Goal: Task Accomplishment & Management: Use online tool/utility

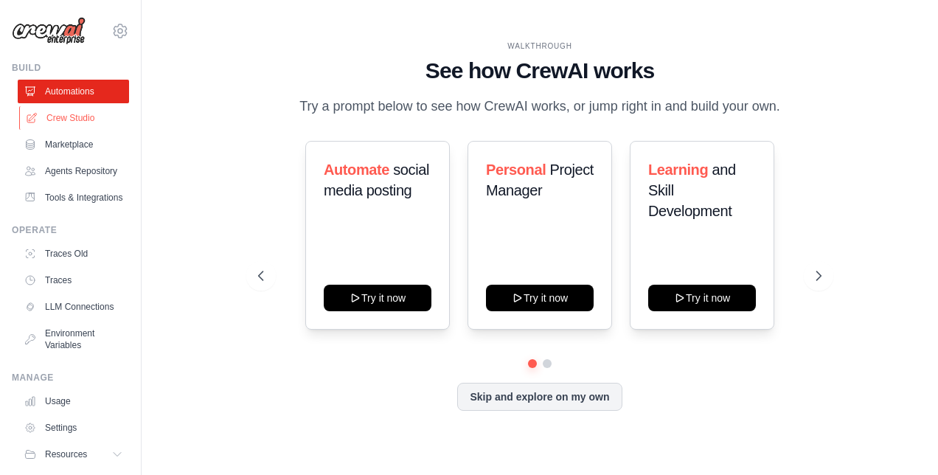
click at [61, 116] on link "Crew Studio" at bounding box center [74, 118] width 111 height 24
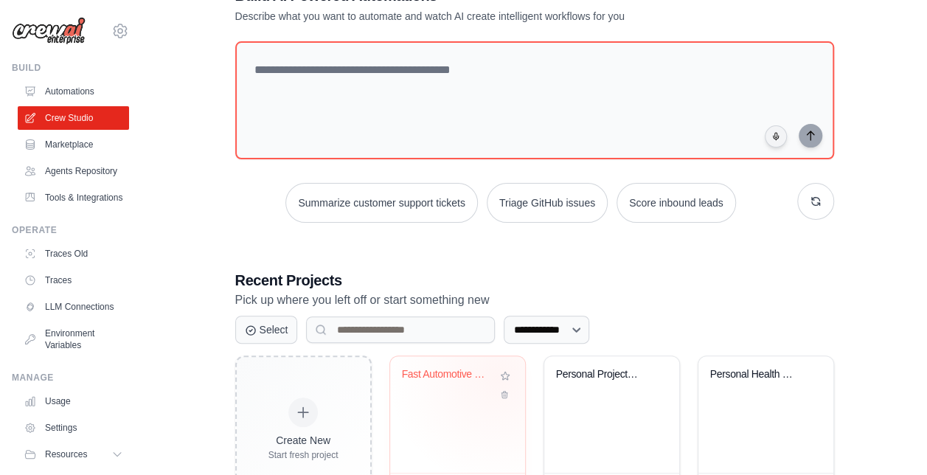
scroll to position [74, 0]
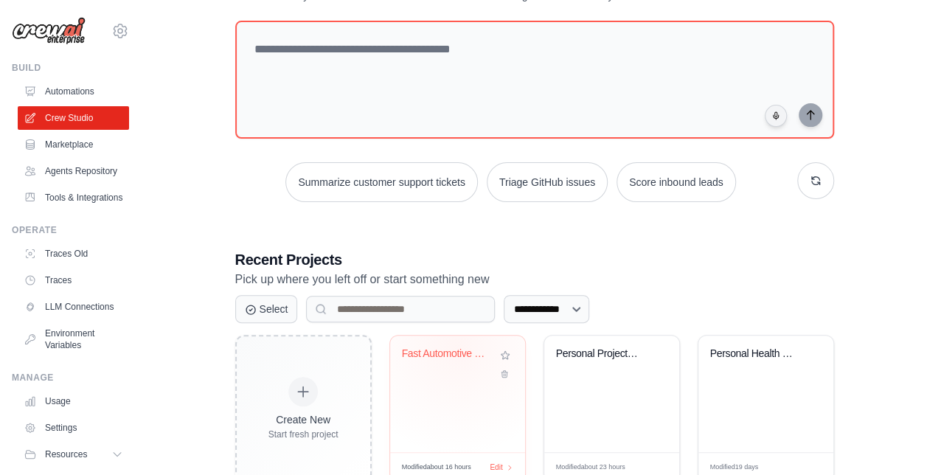
click at [456, 344] on div "Fast Automotive Newsletter - Optimi..." at bounding box center [457, 393] width 135 height 116
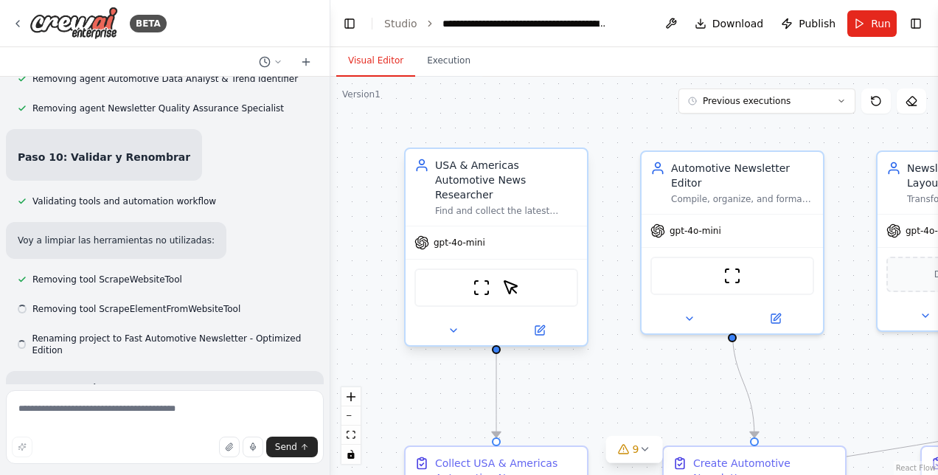
scroll to position [12208, 0]
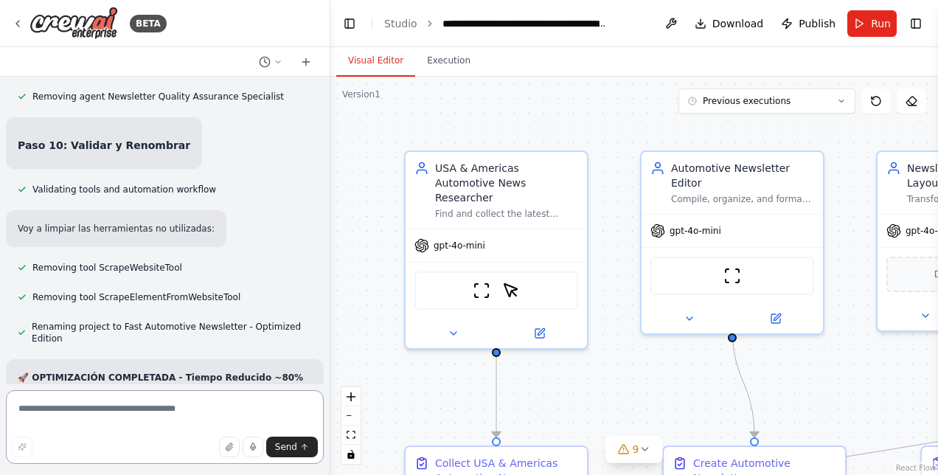
click at [88, 405] on textarea at bounding box center [165, 427] width 318 height 74
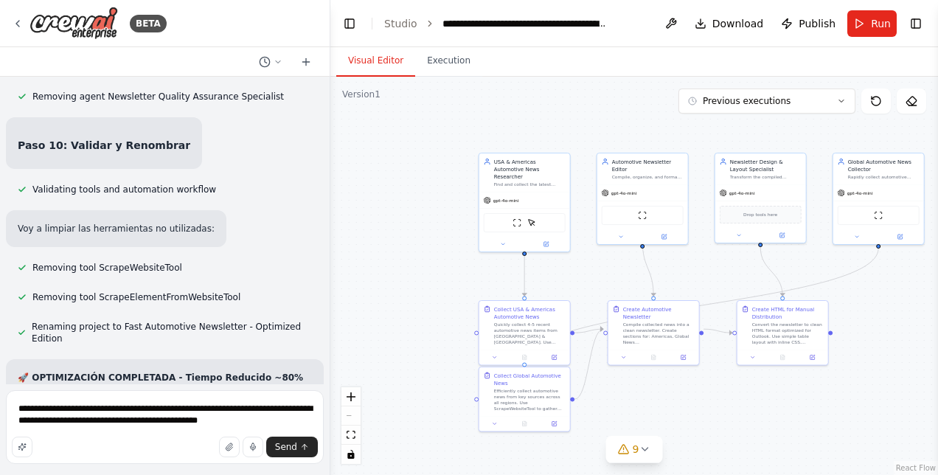
drag, startPoint x: 463, startPoint y: 342, endPoint x: 401, endPoint y: 264, distance: 99.7
click at [401, 264] on div ".deletable-edge-delete-btn { width: 20px; height: 20px; border: 0px solid #ffff…" at bounding box center [633, 276] width 607 height 398
click at [246, 419] on textarea "**********" at bounding box center [165, 427] width 318 height 74
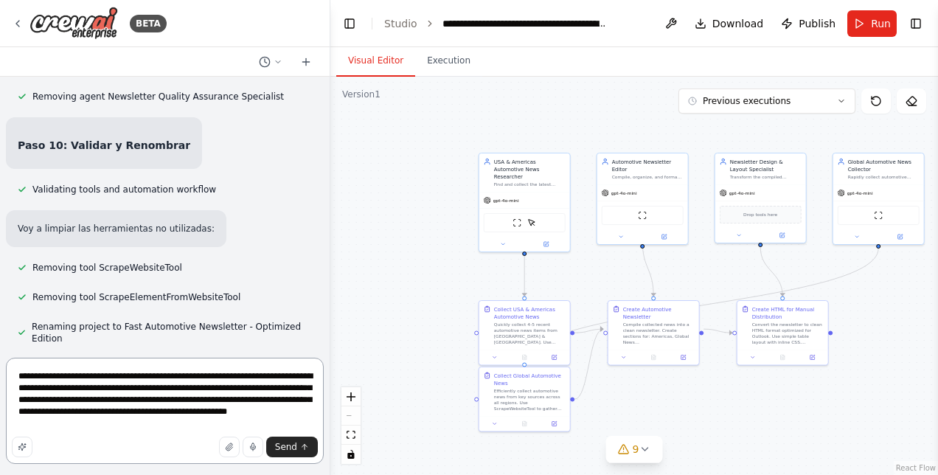
type textarea "**********"
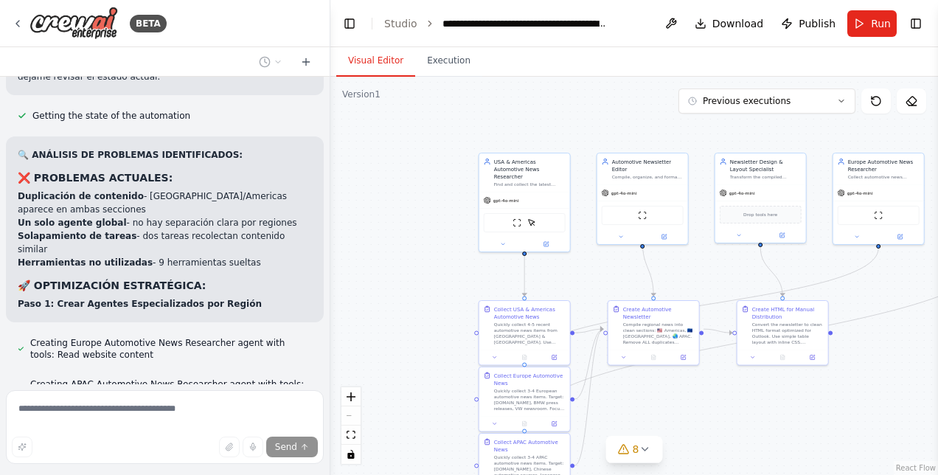
scroll to position [13374, 0]
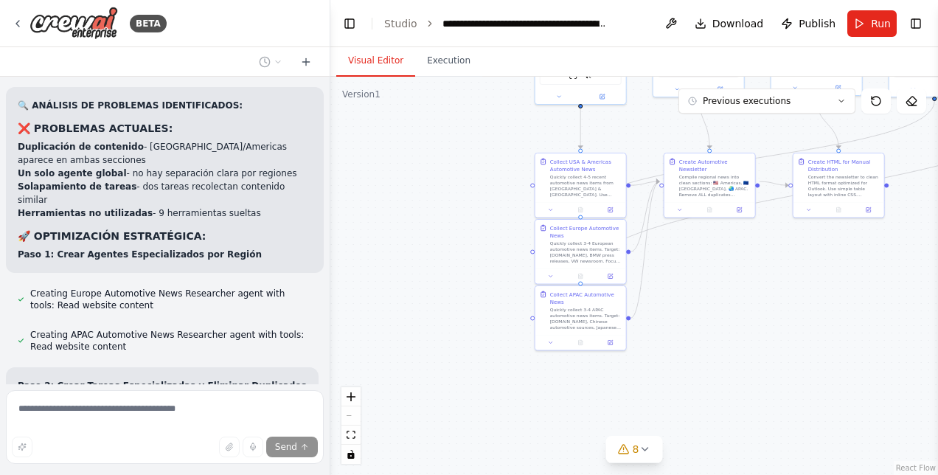
drag, startPoint x: 737, startPoint y: 414, endPoint x: 771, endPoint y: 278, distance: 140.5
click at [791, 267] on div ".deletable-edge-delete-btn { width: 20px; height: 20px; border: 0px solid #ffff…" at bounding box center [633, 276] width 607 height 398
click at [786, 271] on div ".deletable-edge-delete-btn { width: 20px; height: 20px; border: 0px solid #ffff…" at bounding box center [633, 276] width 607 height 398
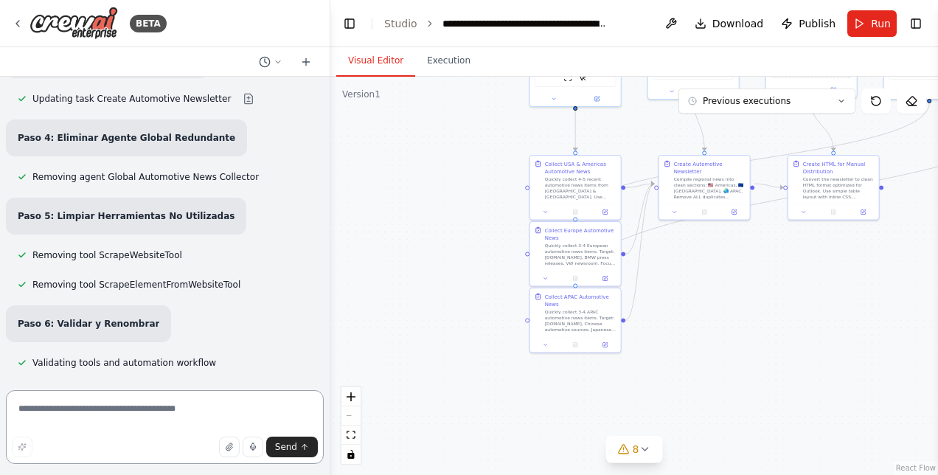
scroll to position [13910, 0]
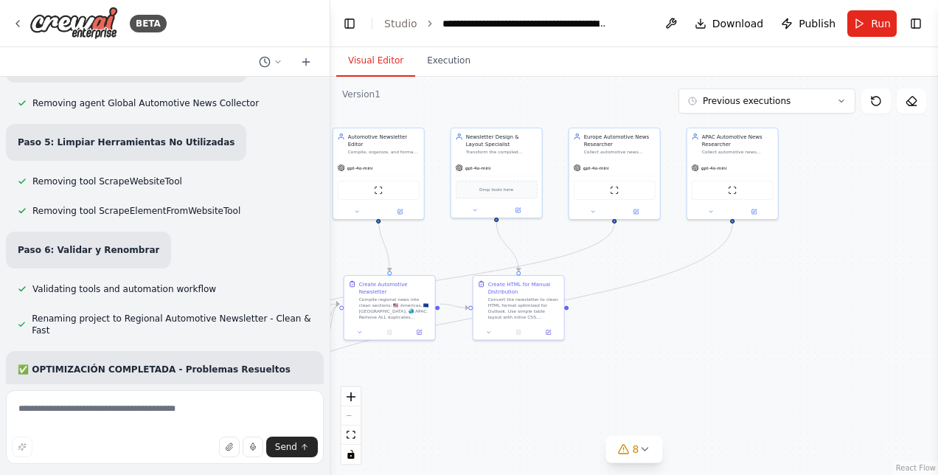
drag, startPoint x: 846, startPoint y: 279, endPoint x: 644, endPoint y: 399, distance: 235.4
click at [644, 399] on div ".deletable-edge-delete-btn { width: 20px; height: 20px; border: 0px solid #ffff…" at bounding box center [633, 276] width 607 height 398
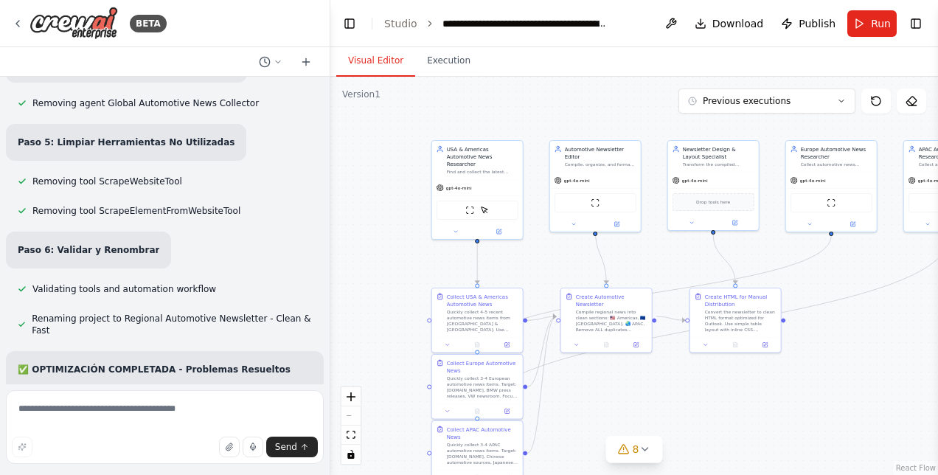
drag, startPoint x: 750, startPoint y: 398, endPoint x: 879, endPoint y: 395, distance: 129.0
click at [879, 395] on div ".deletable-edge-delete-btn { width: 20px; height: 20px; border: 0px solid #ffff…" at bounding box center [633, 276] width 607 height 398
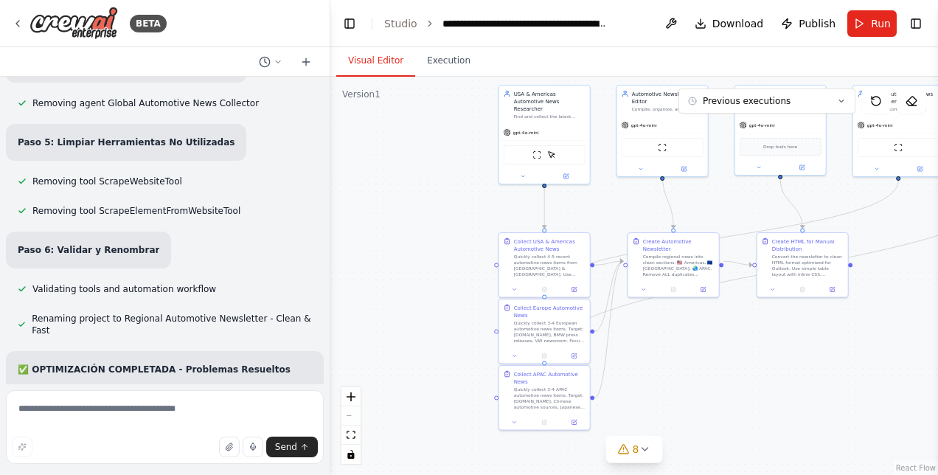
drag, startPoint x: 731, startPoint y: 442, endPoint x: 798, endPoint y: 388, distance: 86.0
click at [798, 388] on div ".deletable-edge-delete-btn { width: 20px; height: 20px; border: 0px solid #ffff…" at bounding box center [633, 276] width 607 height 398
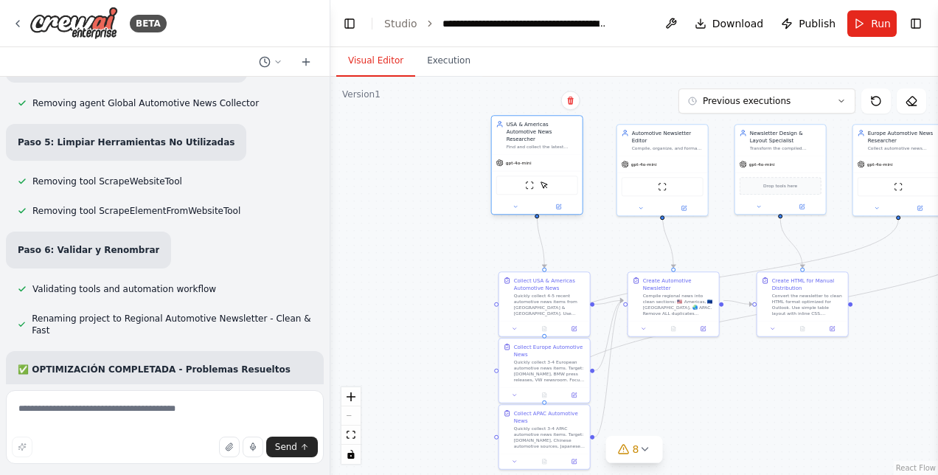
drag, startPoint x: 558, startPoint y: 100, endPoint x: 545, endPoint y: 139, distance: 40.3
click at [545, 139] on div "USA & Americas Automotive News Researcher Find and collect the latest automotiv…" at bounding box center [541, 134] width 71 height 29
click at [568, 133] on div "USA & Americas Automotive News Researcher" at bounding box center [541, 139] width 71 height 22
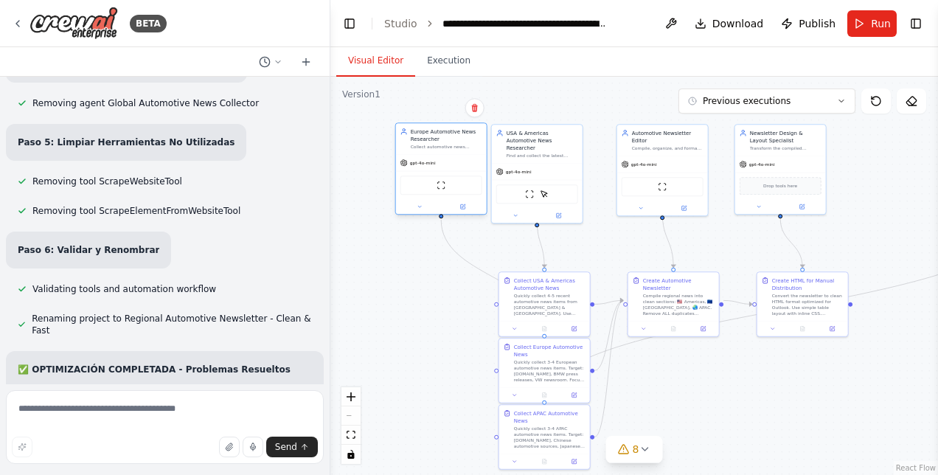
drag, startPoint x: 890, startPoint y: 149, endPoint x: 429, endPoint y: 150, distance: 461.4
click at [429, 150] on div "Europe Automotive News Researcher Collect automotive news exclusively from Euro…" at bounding box center [441, 138] width 91 height 31
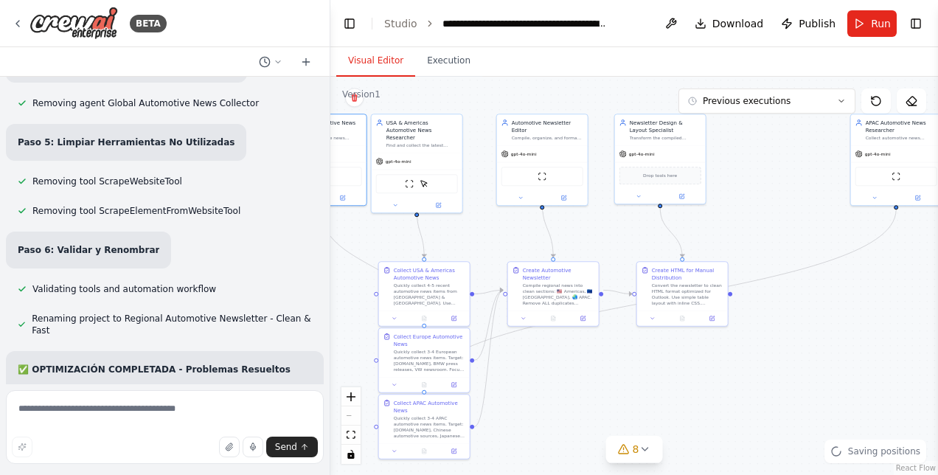
drag, startPoint x: 774, startPoint y: 201, endPoint x: 715, endPoint y: 192, distance: 59.7
click at [715, 192] on div ".deletable-edge-delete-btn { width: 20px; height: 20px; border: 0px solid #ffff…" at bounding box center [633, 276] width 607 height 398
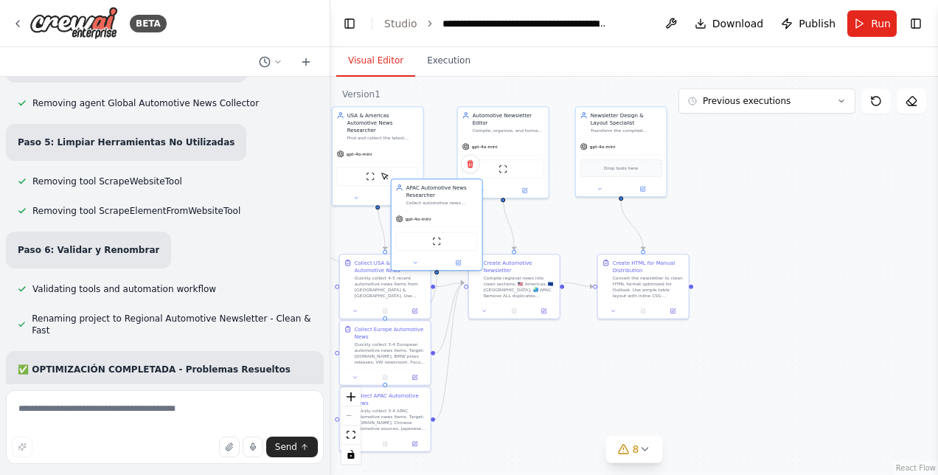
drag, startPoint x: 846, startPoint y: 147, endPoint x: 405, endPoint y: 211, distance: 446.0
click at [405, 215] on div "gpt-4o-mini" at bounding box center [413, 218] width 35 height 7
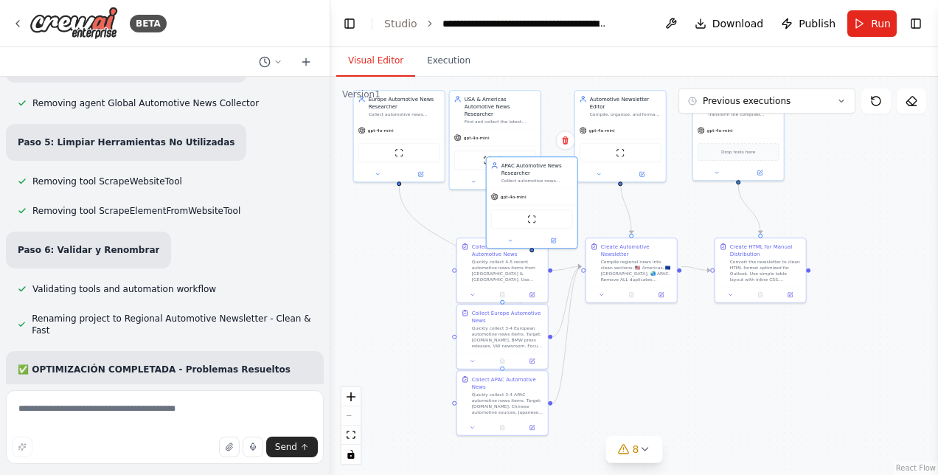
drag, startPoint x: 731, startPoint y: 228, endPoint x: 842, endPoint y: 209, distance: 112.1
click at [842, 209] on div ".deletable-edge-delete-btn { width: 20px; height: 20px; border: 0px solid #ffff…" at bounding box center [633, 276] width 607 height 398
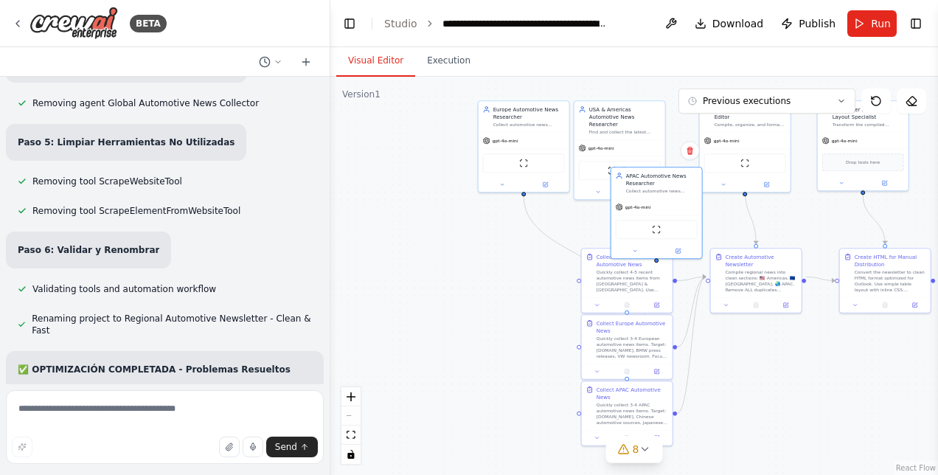
drag, startPoint x: 418, startPoint y: 268, endPoint x: 510, endPoint y: 268, distance: 92.1
click at [510, 268] on div ".deletable-edge-delete-btn { width: 20px; height: 20px; border: 0px solid #ffff…" at bounding box center [633, 276] width 607 height 398
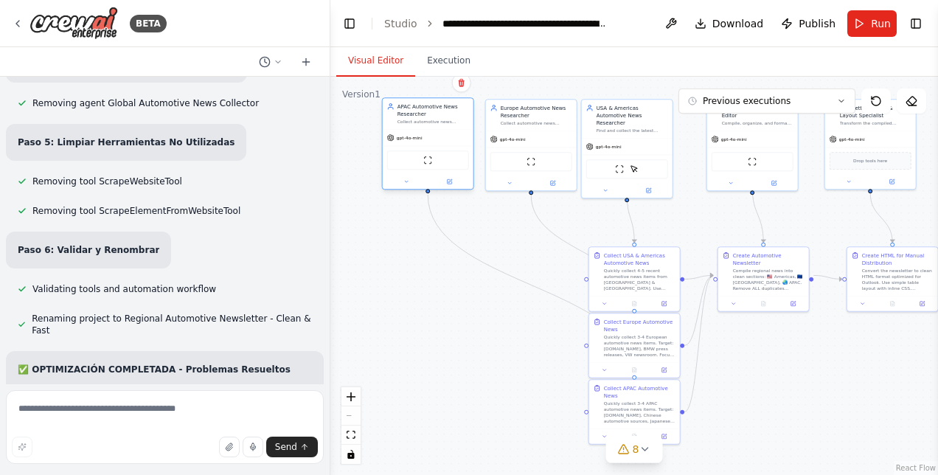
drag, startPoint x: 672, startPoint y: 178, endPoint x: 432, endPoint y: 114, distance: 248.9
click at [432, 114] on div "APAC Automotive News Researcher" at bounding box center [432, 109] width 71 height 15
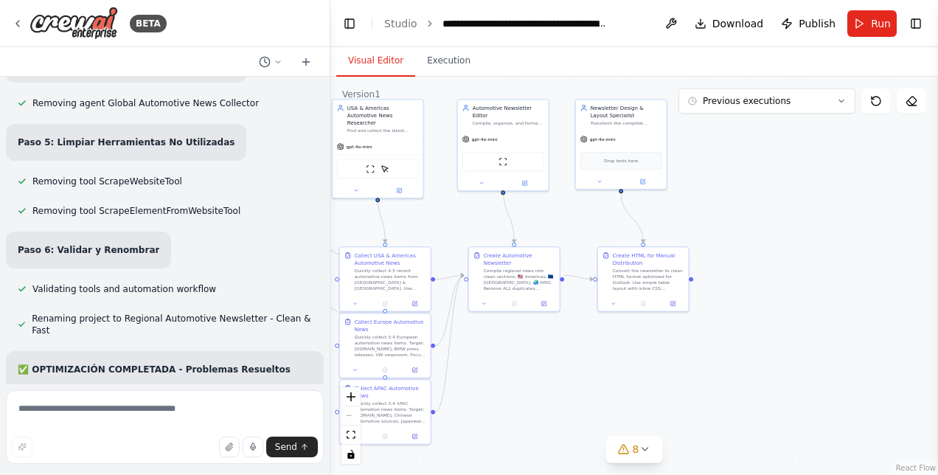
drag, startPoint x: 737, startPoint y: 366, endPoint x: 486, endPoint y: 366, distance: 250.6
click at [487, 366] on div ".deletable-edge-delete-btn { width: 20px; height: 20px; border: 0px solid #ffff…" at bounding box center [633, 276] width 607 height 398
drag, startPoint x: 643, startPoint y: 109, endPoint x: 668, endPoint y: 109, distance: 24.3
click at [668, 109] on div "Newsletter Design & Layout Specialist" at bounding box center [647, 109] width 71 height 15
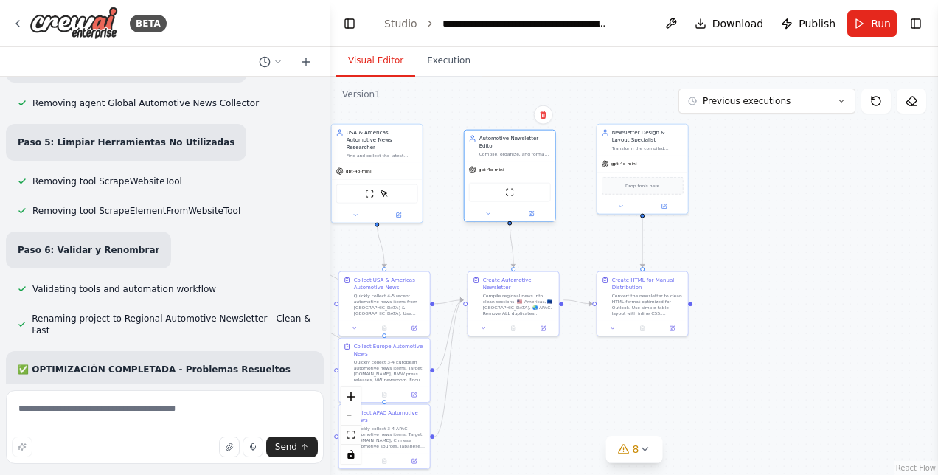
drag, startPoint x: 525, startPoint y: 105, endPoint x: 536, endPoint y: 136, distance: 33.6
click at [536, 136] on div "Automotive Newsletter Editor" at bounding box center [514, 142] width 71 height 15
click at [654, 190] on div "Drop tools here" at bounding box center [642, 184] width 82 height 18
click at [512, 189] on div "ScrapeWebsiteTool" at bounding box center [510, 192] width 82 height 19
click at [512, 188] on img at bounding box center [509, 192] width 9 height 9
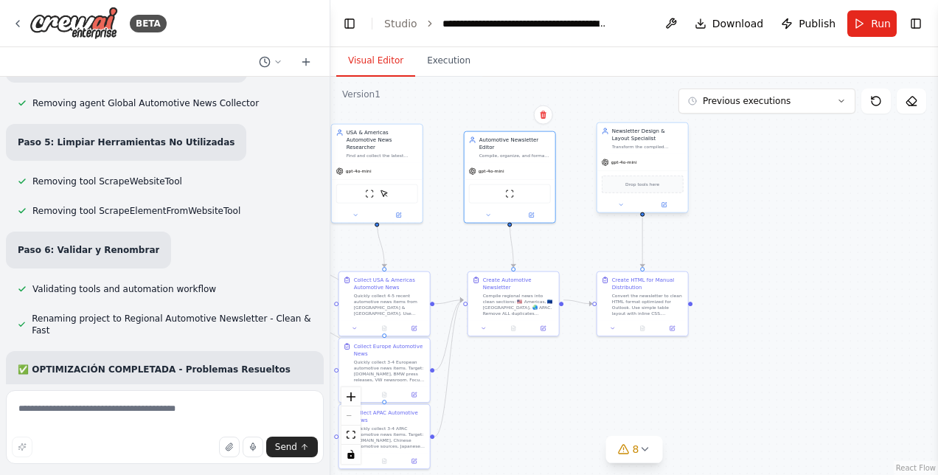
click at [644, 189] on div "Drop tools here" at bounding box center [642, 184] width 82 height 18
click at [642, 186] on span "Drop tools here" at bounding box center [642, 184] width 34 height 7
click at [641, 181] on span "Drop tools here" at bounding box center [642, 184] width 34 height 7
click at [641, 184] on span "Drop tools here" at bounding box center [642, 184] width 34 height 7
click at [649, 189] on div "Drop tools here" at bounding box center [642, 184] width 82 height 18
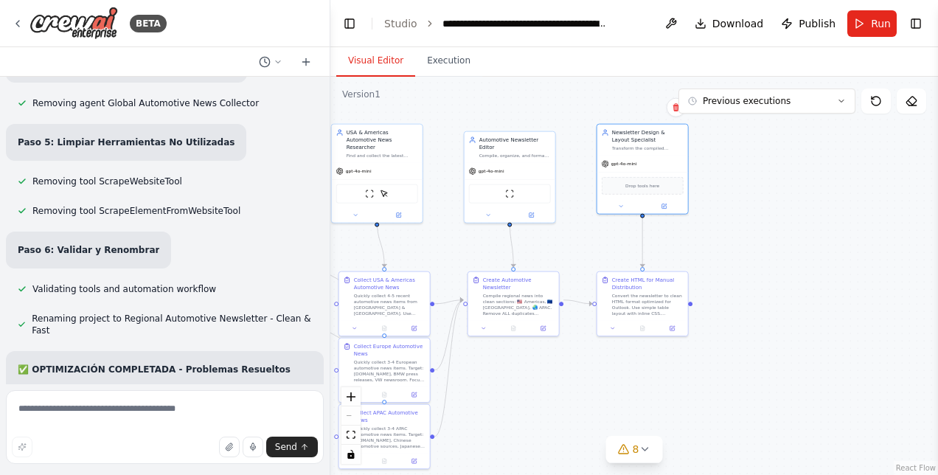
click at [771, 253] on div ".deletable-edge-delete-btn { width: 20px; height: 20px; border: 0px solid #ffff…" at bounding box center [633, 276] width 607 height 398
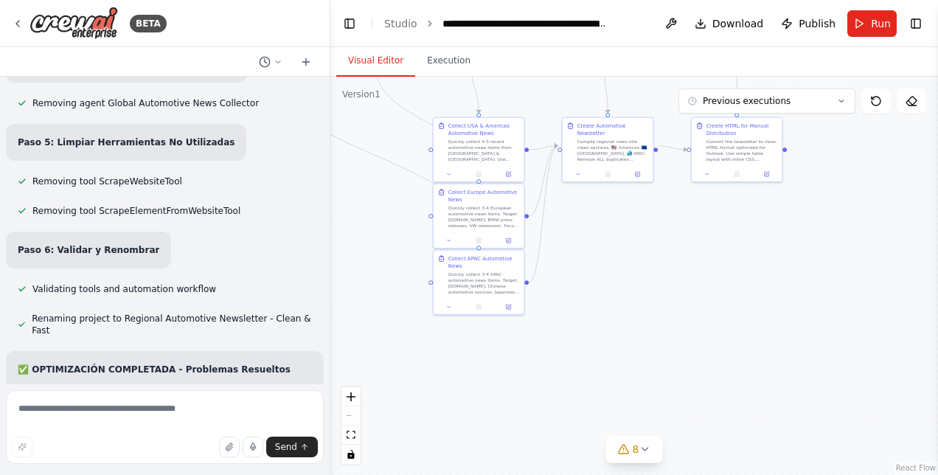
drag, startPoint x: 532, startPoint y: 396, endPoint x: 627, endPoint y: 242, distance: 180.6
click at [627, 242] on div ".deletable-edge-delete-btn { width: 20px; height: 20px; border: 0px solid #ffff…" at bounding box center [633, 276] width 607 height 398
click at [618, 445] on icon at bounding box center [624, 449] width 12 height 12
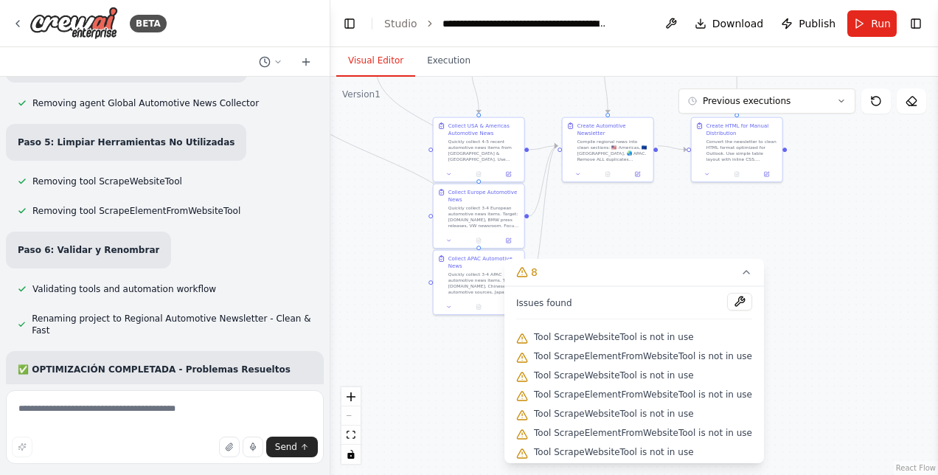
click at [478, 377] on div ".deletable-edge-delete-btn { width: 20px; height: 20px; border: 0px solid #ffff…" at bounding box center [633, 276] width 607 height 398
click at [447, 377] on div ".deletable-edge-delete-btn { width: 20px; height: 20px; border: 0px solid #ffff…" at bounding box center [633, 276] width 607 height 398
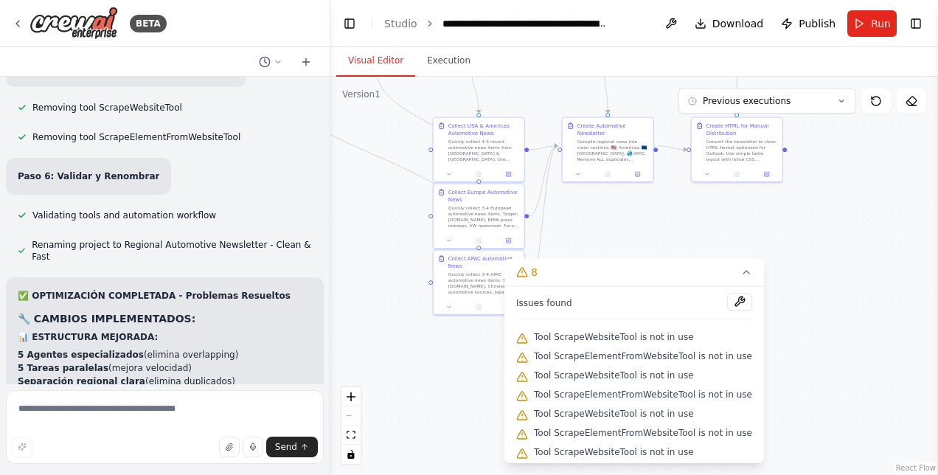
drag, startPoint x: 143, startPoint y: 317, endPoint x: 56, endPoint y: 297, distance: 89.2
drag, startPoint x: 56, startPoint y: 297, endPoint x: 168, endPoint y: 297, distance: 112.0
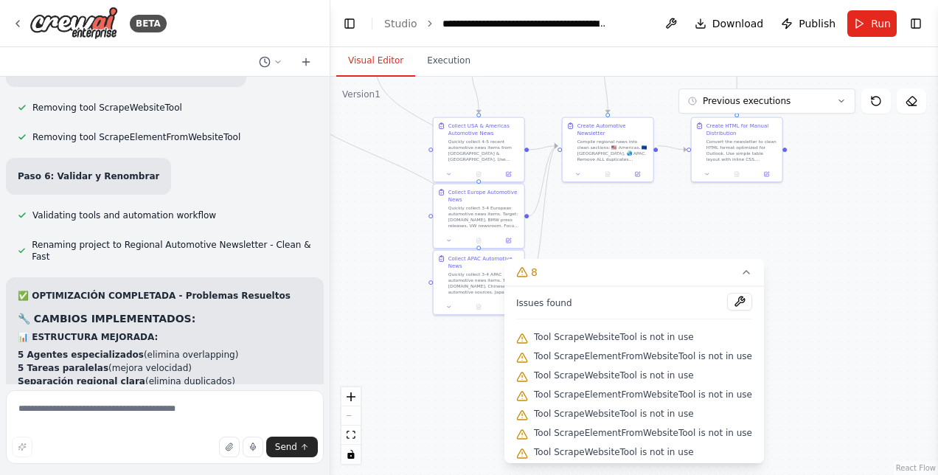
drag, startPoint x: 168, startPoint y: 297, endPoint x: 172, endPoint y: 348, distance: 51.1
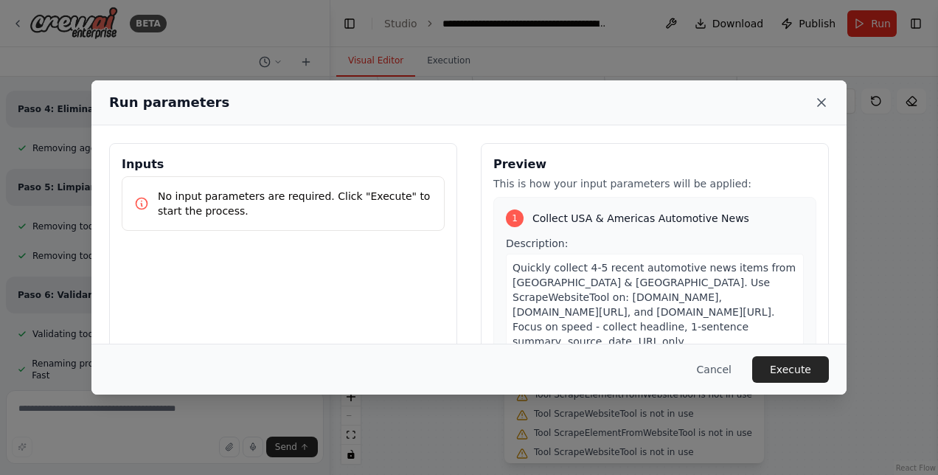
click at [827, 105] on icon at bounding box center [821, 102] width 15 height 15
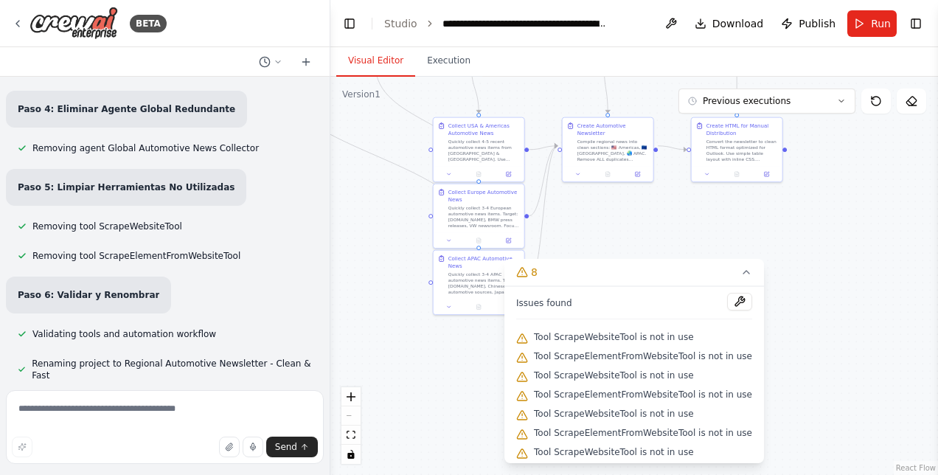
click at [846, 310] on div ".deletable-edge-delete-btn { width: 20px; height: 20px; border: 0px solid #ffff…" at bounding box center [633, 276] width 607 height 398
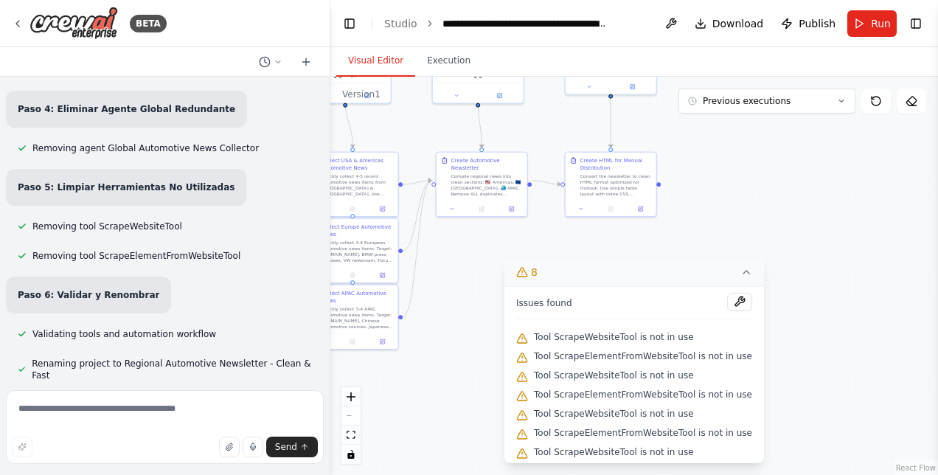
drag, startPoint x: 820, startPoint y: 240, endPoint x: 694, endPoint y: 274, distance: 130.7
click at [694, 274] on div "Version 1 Previous executions Show Tools Hide Agents .deletable-edge-delete-btn…" at bounding box center [633, 276] width 607 height 398
click at [745, 271] on button "8" at bounding box center [633, 272] width 259 height 27
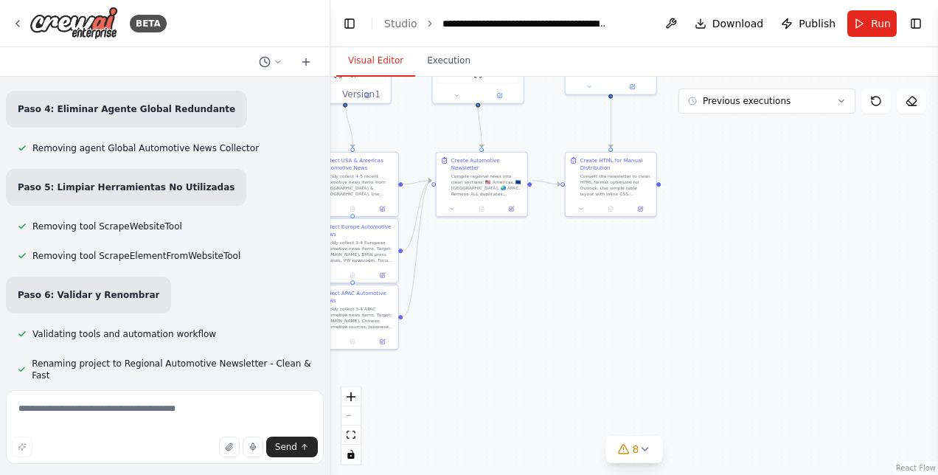
click at [737, 245] on div ".deletable-edge-delete-btn { width: 20px; height: 20px; border: 0px solid #ffff…" at bounding box center [633, 276] width 607 height 398
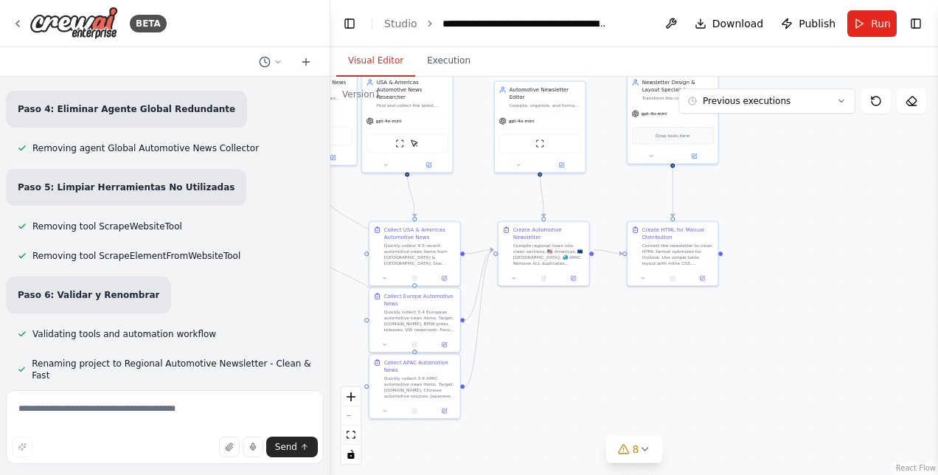
drag, startPoint x: 705, startPoint y: 298, endPoint x: 765, endPoint y: 367, distance: 91.9
click at [765, 367] on div ".deletable-edge-delete-btn { width: 20px; height: 20px; border: 0px solid #ffff…" at bounding box center [633, 276] width 607 height 398
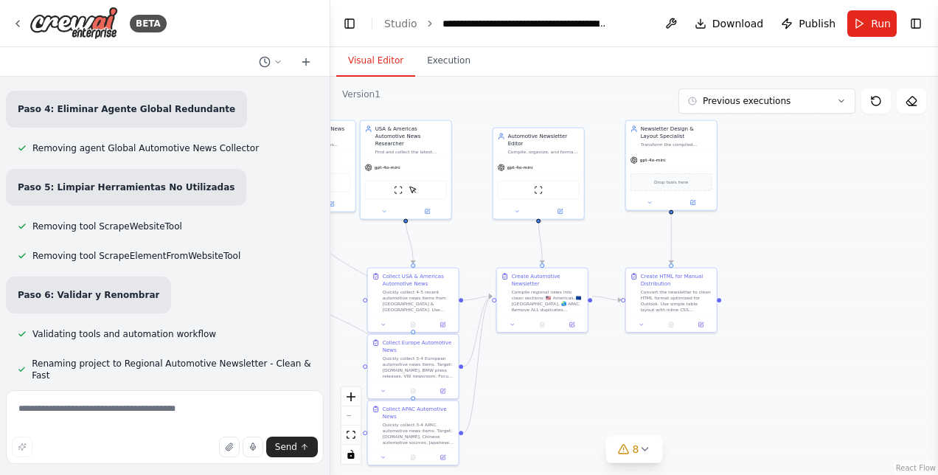
drag, startPoint x: 597, startPoint y: 348, endPoint x: 584, endPoint y: 388, distance: 42.0
click at [584, 388] on div ".deletable-edge-delete-btn { width: 20px; height: 20px; border: 0px solid #ffff…" at bounding box center [633, 276] width 607 height 398
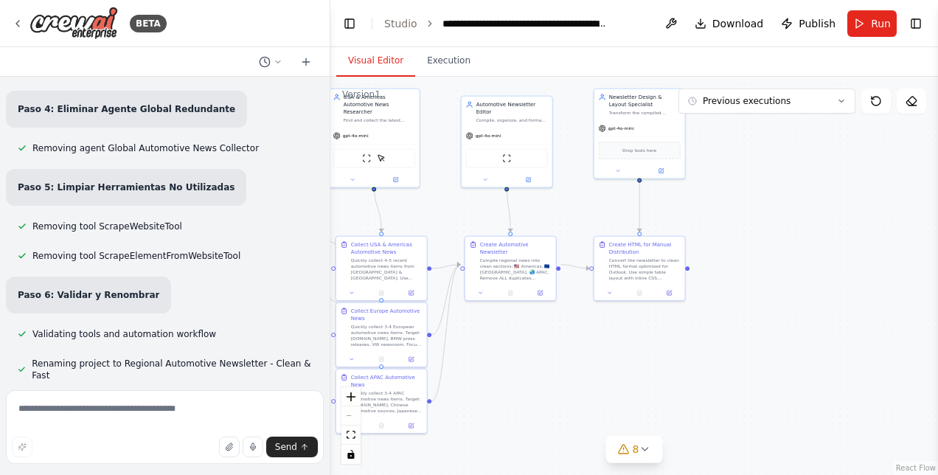
drag, startPoint x: 584, startPoint y: 388, endPoint x: 559, endPoint y: 346, distance: 48.3
click at [559, 346] on div ".deletable-edge-delete-btn { width: 20px; height: 20px; border: 0px solid #ffff…" at bounding box center [633, 276] width 607 height 398
click at [672, 290] on button at bounding box center [668, 290] width 25 height 9
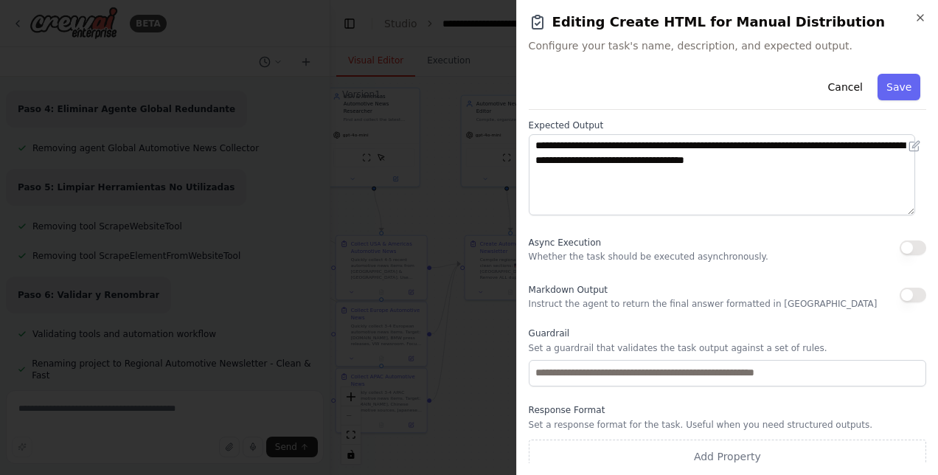
scroll to position [189, 0]
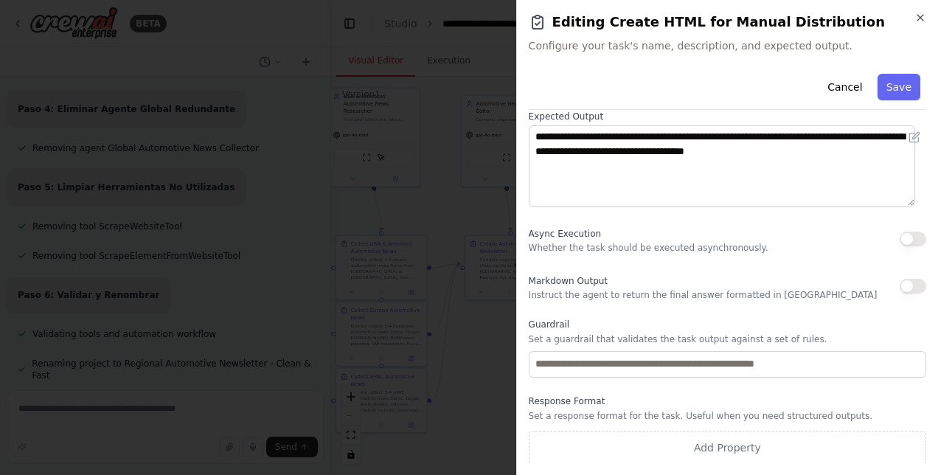
click at [619, 402] on label "Response Format" at bounding box center [726, 401] width 397 height 12
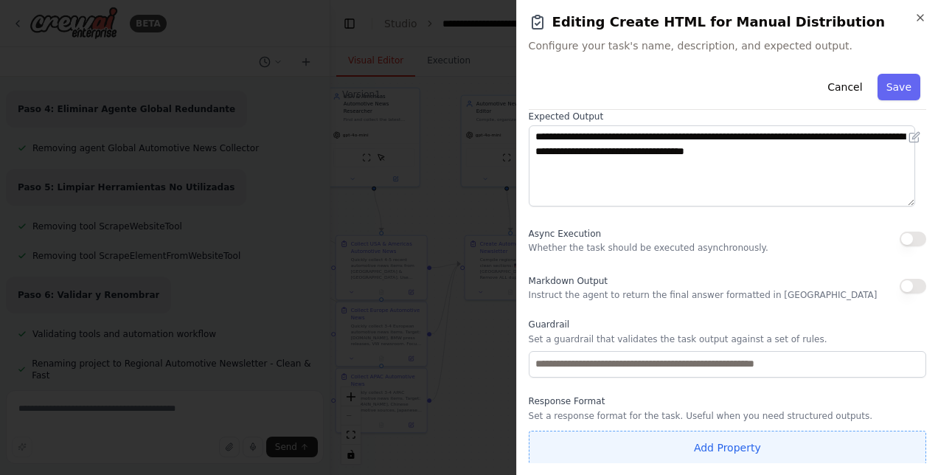
click at [770, 452] on button "Add Property" at bounding box center [726, 447] width 397 height 34
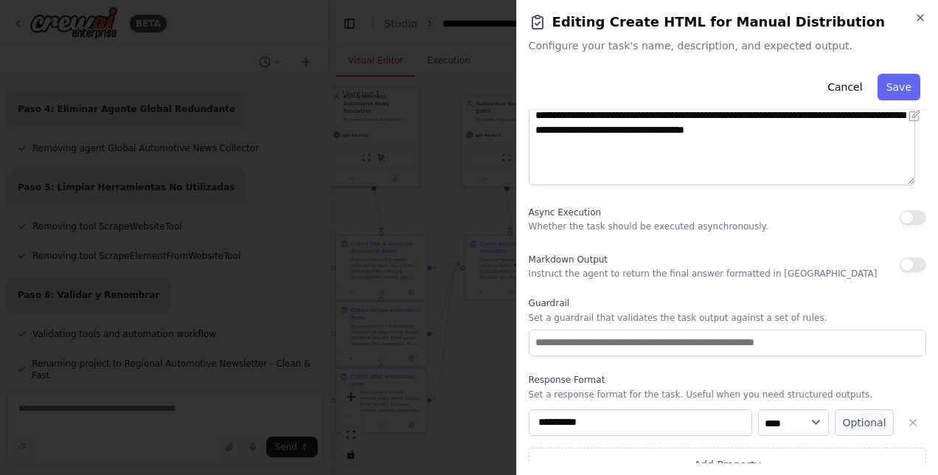
scroll to position [227, 0]
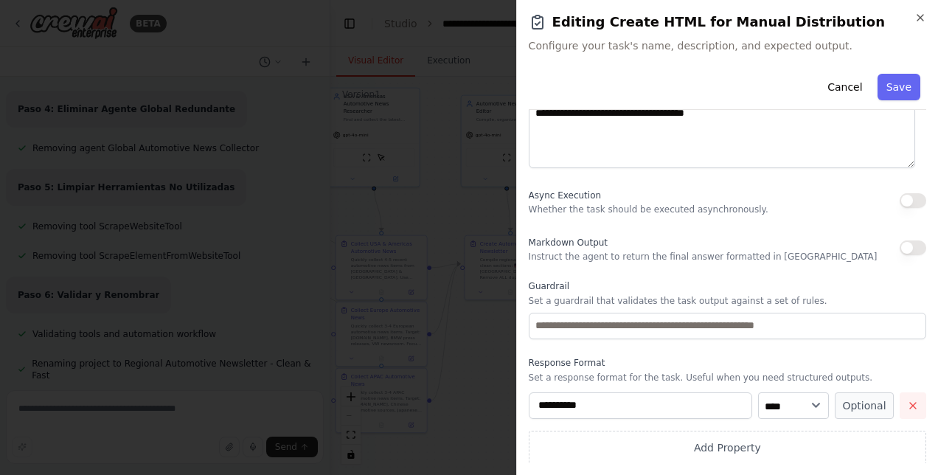
click at [907, 410] on icon "button" at bounding box center [913, 405] width 12 height 12
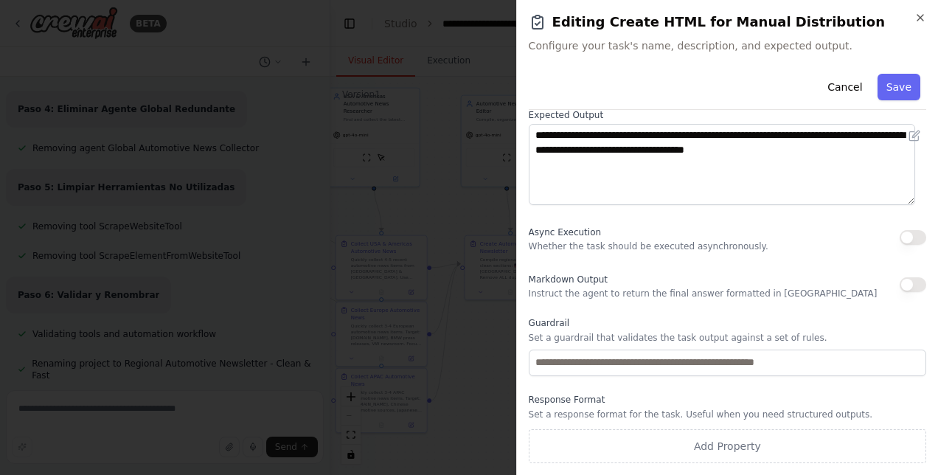
scroll to position [189, 0]
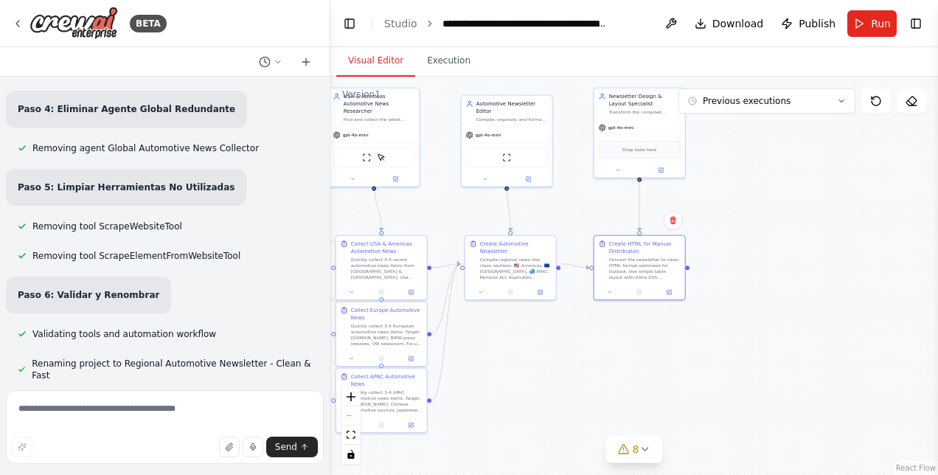
click at [597, 367] on div ".deletable-edge-delete-btn { width: 20px; height: 20px; border: 0px solid #ffff…" at bounding box center [633, 276] width 607 height 398
click at [109, 418] on textarea at bounding box center [165, 427] width 318 height 74
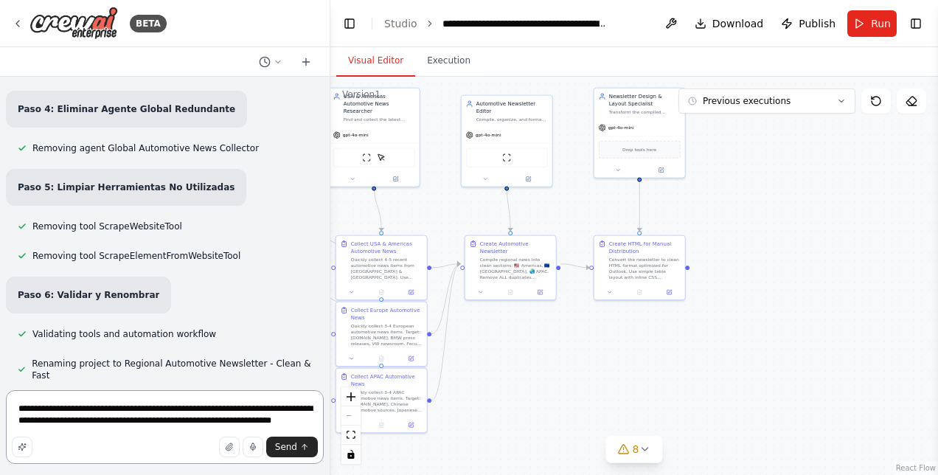
scroll to position [13874, 0]
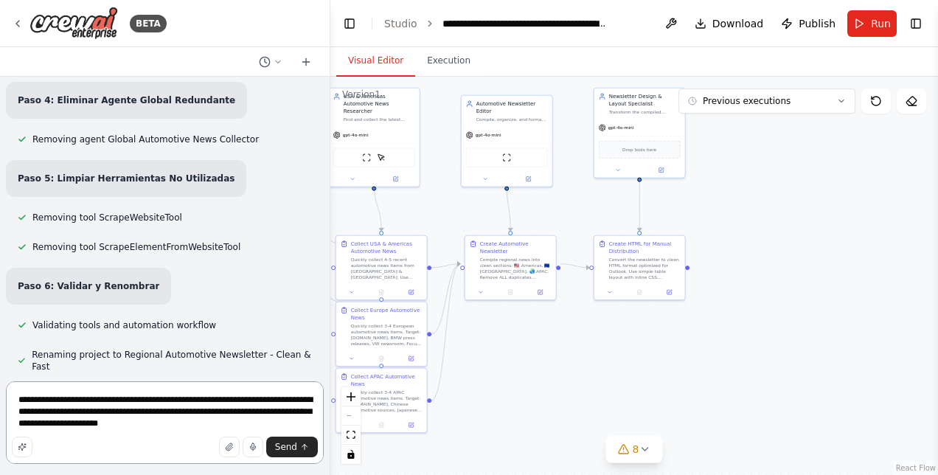
type textarea "**********"
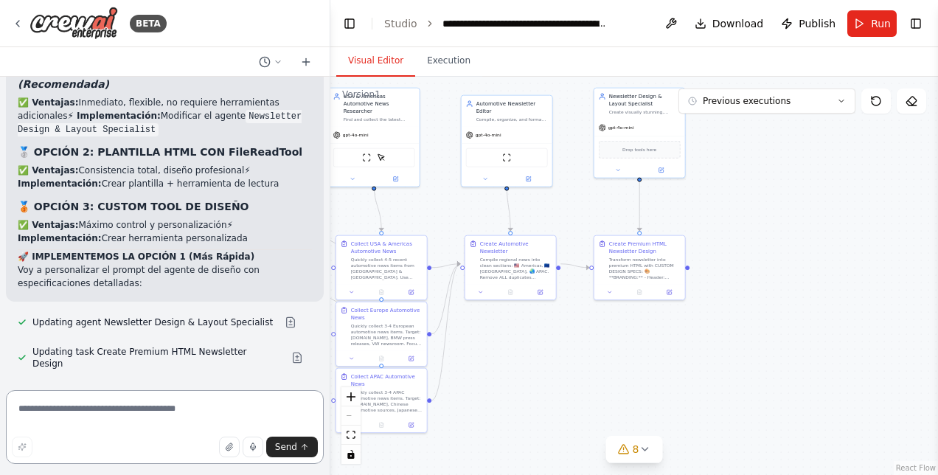
scroll to position [15291, 0]
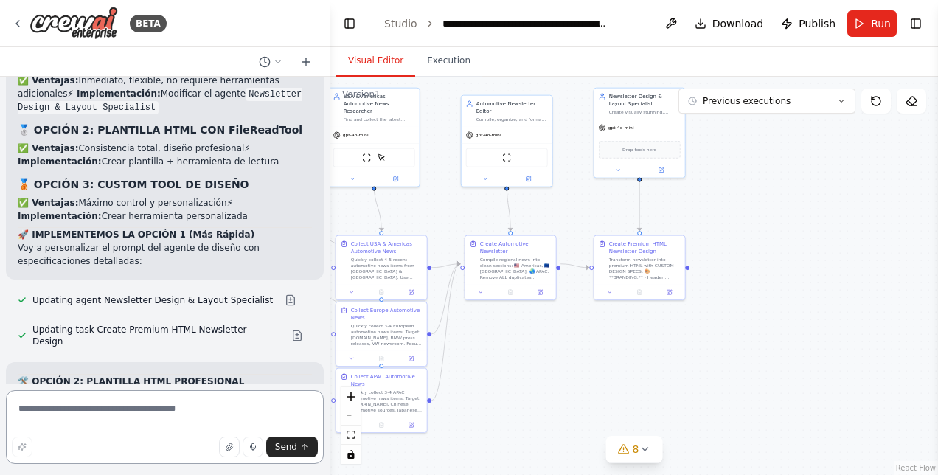
click at [127, 411] on textarea at bounding box center [165, 427] width 318 height 74
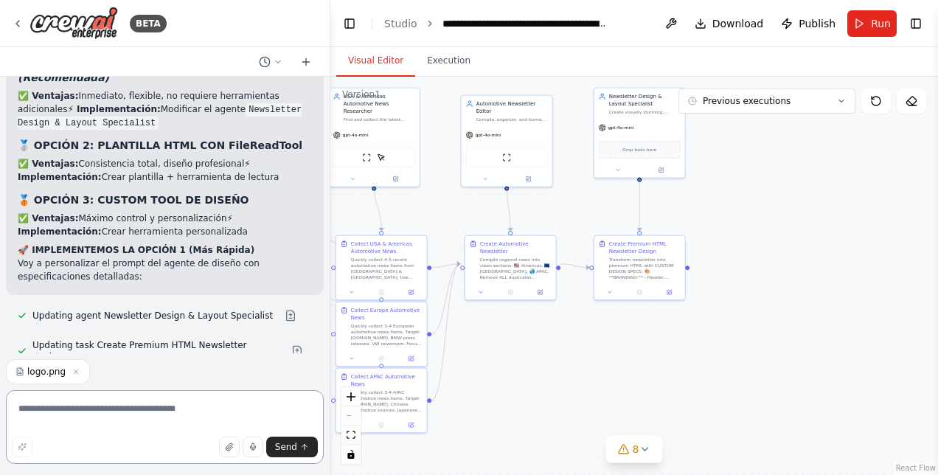
scroll to position [15322, 0]
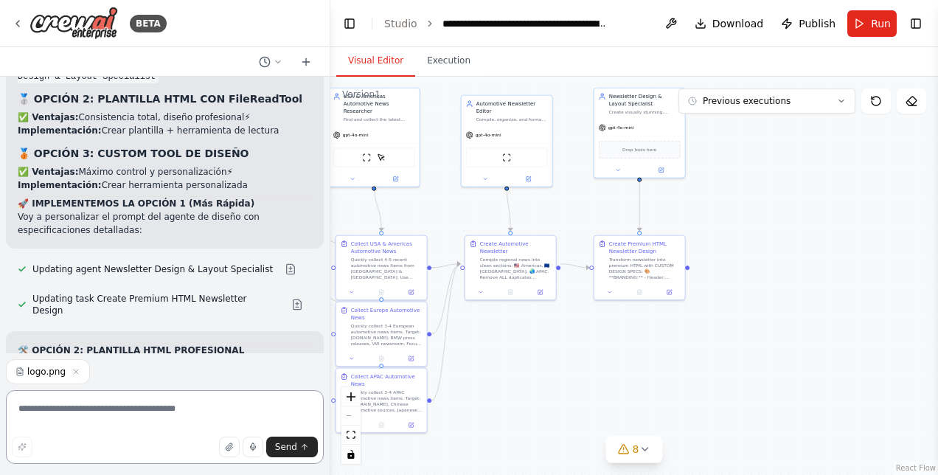
click at [90, 408] on textarea at bounding box center [165, 427] width 318 height 74
click at [237, 433] on textarea "**********" at bounding box center [165, 427] width 318 height 74
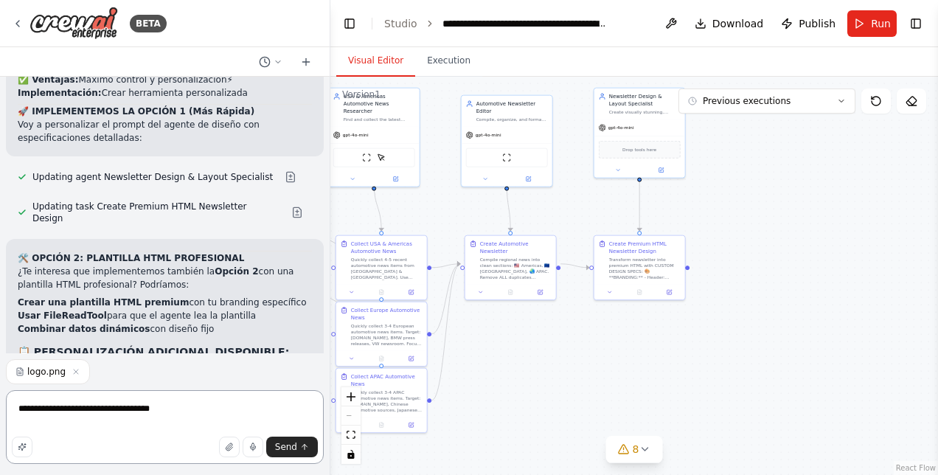
scroll to position [16531, 0]
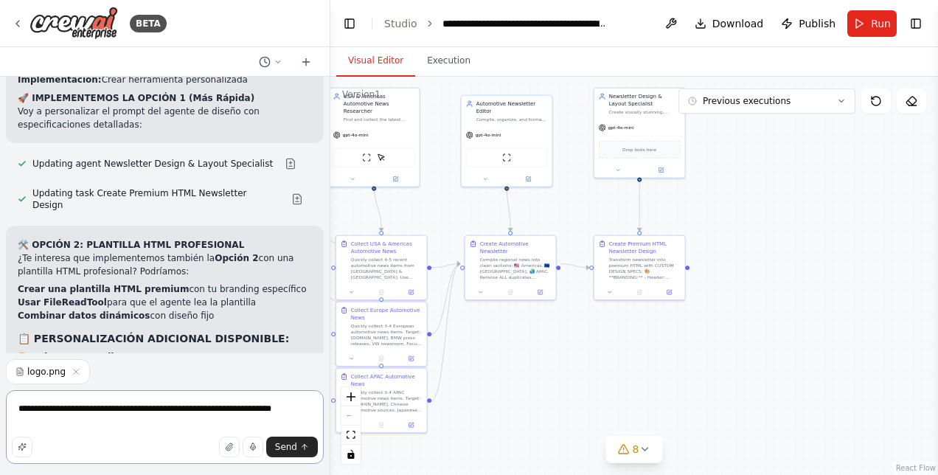
type textarea "**********"
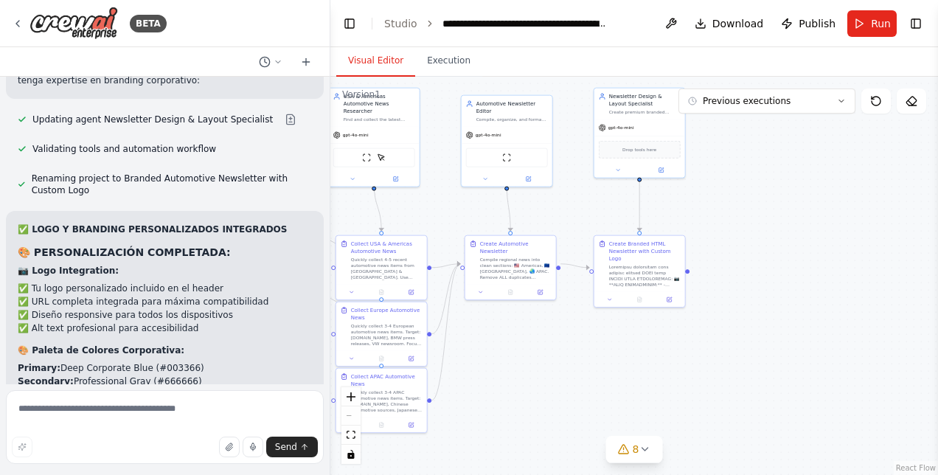
scroll to position [17587, 0]
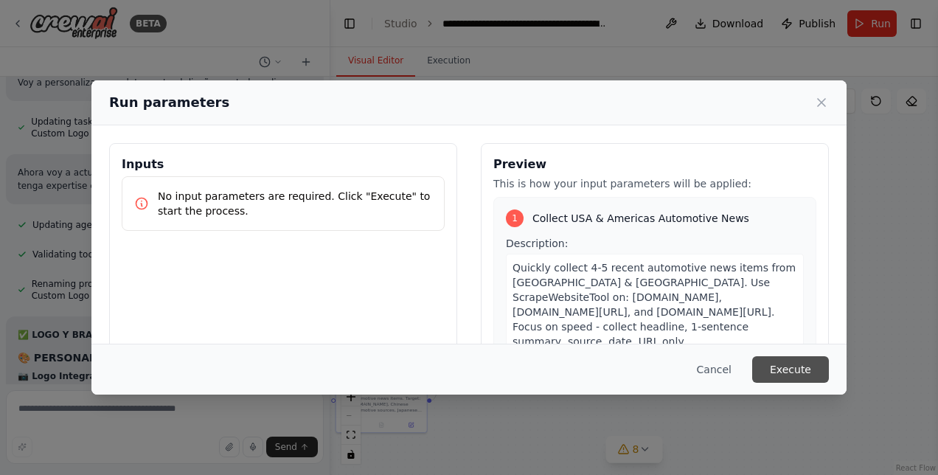
click at [819, 374] on button "Execute" at bounding box center [790, 369] width 77 height 27
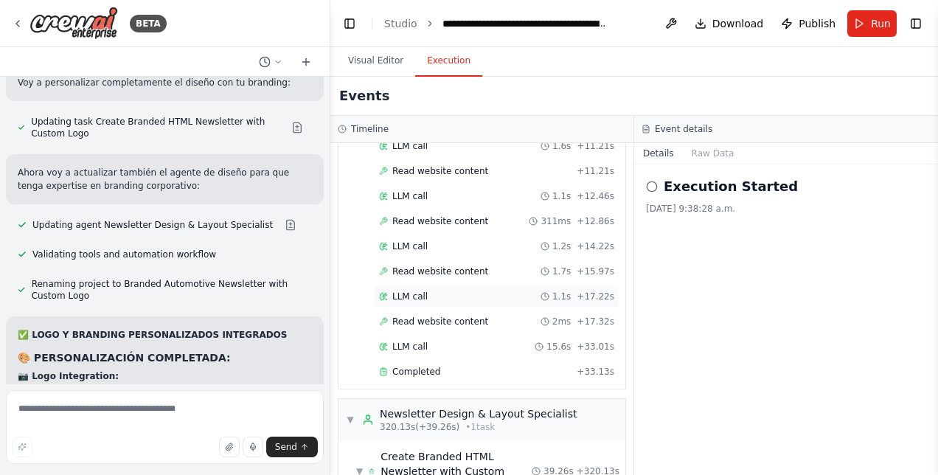
scroll to position [17587, 0]
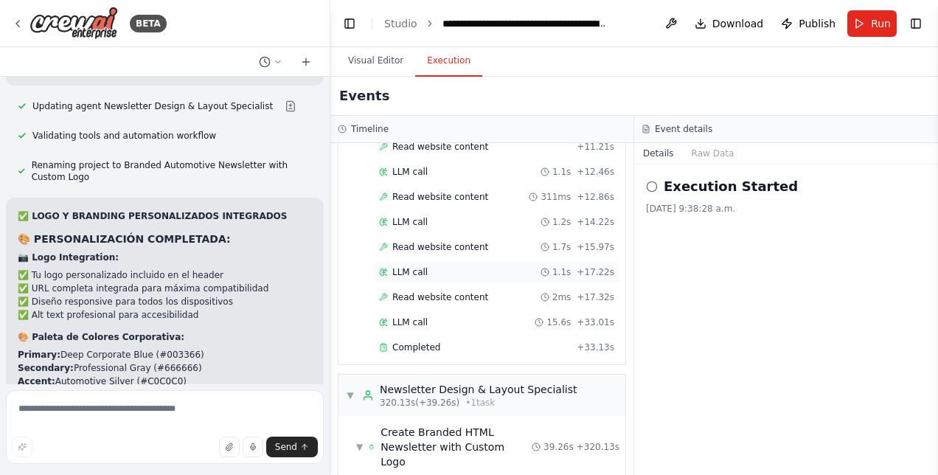
click at [510, 266] on div "LLM call 1.1s + 17.22s" at bounding box center [496, 272] width 235 height 12
click at [388, 61] on button "Visual Editor" at bounding box center [375, 61] width 79 height 31
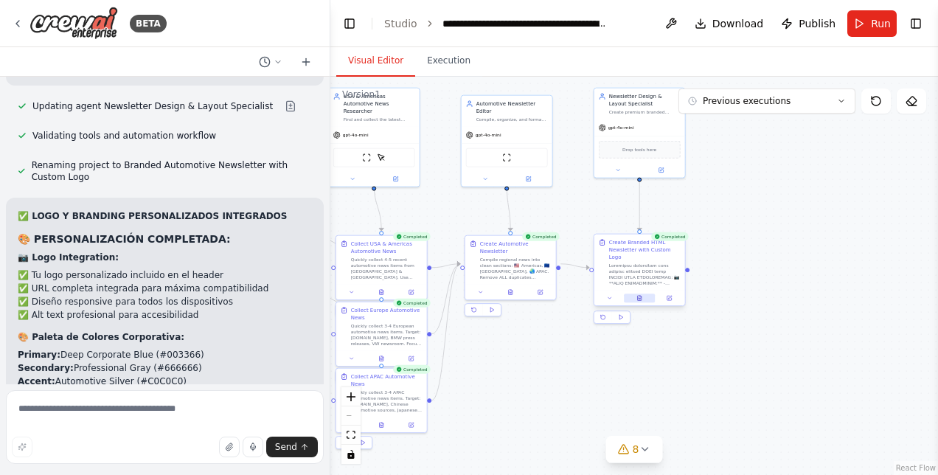
click at [641, 296] on icon at bounding box center [640, 298] width 4 height 5
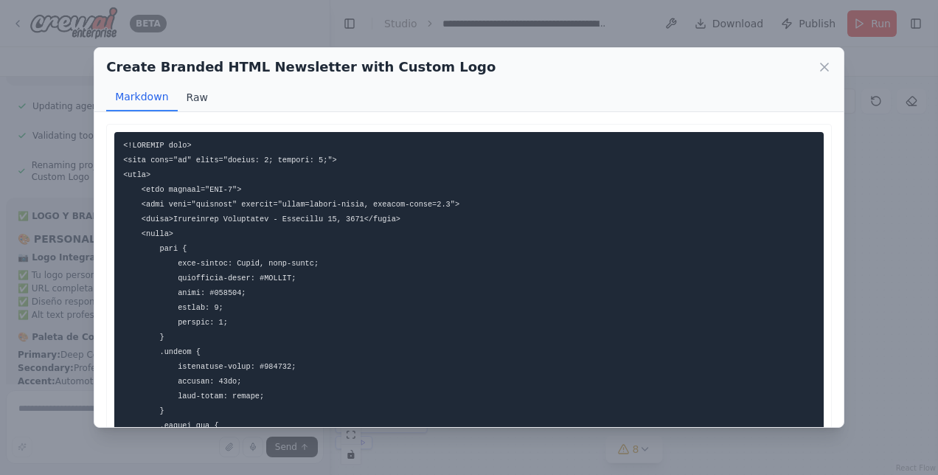
click at [184, 94] on button "Raw" at bounding box center [197, 97] width 39 height 28
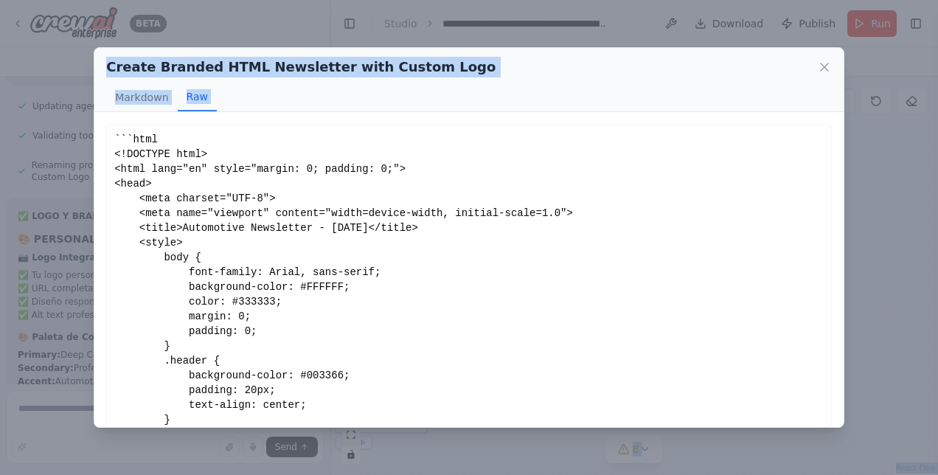
scroll to position [343, 0]
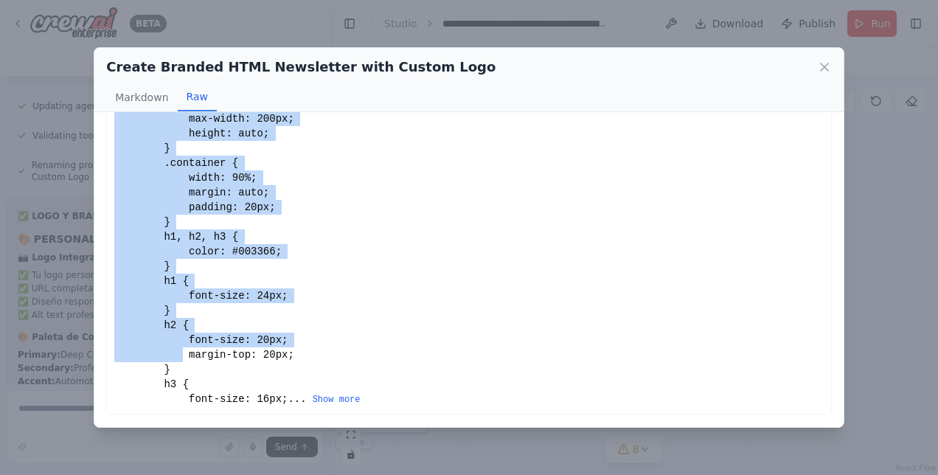
drag, startPoint x: 114, startPoint y: 137, endPoint x: 366, endPoint y: 324, distance: 314.0
click at [366, 324] on div "```html <!DOCTYPE html> <html lang="en" style="margin: 0; padding: 0;"> <head> …" at bounding box center [468, 104] width 709 height 604
click at [313, 397] on button "Show more" at bounding box center [337, 400] width 48 height 12
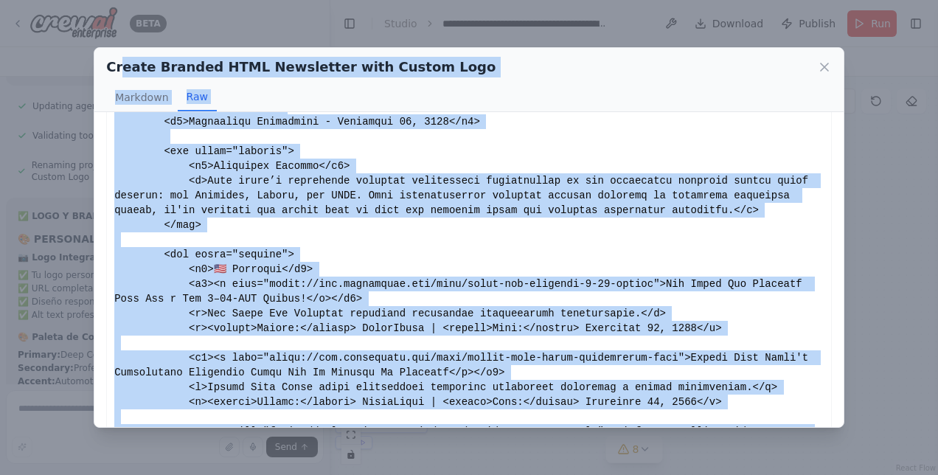
scroll to position [0, 0]
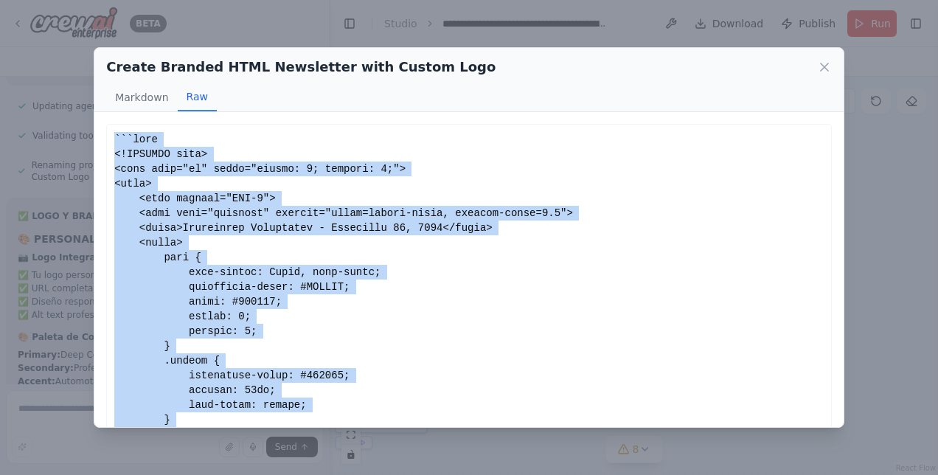
drag, startPoint x: 147, startPoint y: 341, endPoint x: 103, endPoint y: 141, distance: 204.4
click at [103, 141] on div "This HTML code creates a premium branded newsletter featuring the custom logo p…" at bounding box center [468, 269] width 749 height 314
copy div "```html <!DOCTYPE html> <html lang="en" style="margin: 0; padding: 0;"> <head> …"
click at [821, 63] on icon at bounding box center [824, 67] width 15 height 15
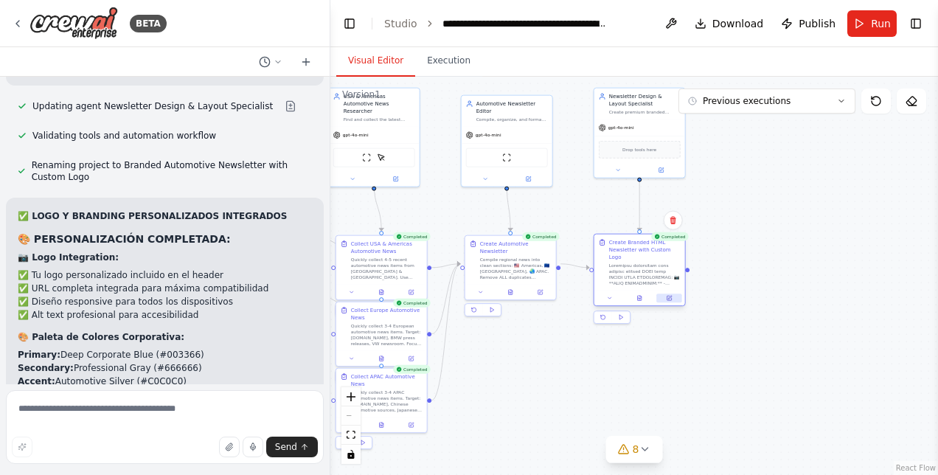
click at [671, 296] on icon at bounding box center [670, 298] width 4 height 4
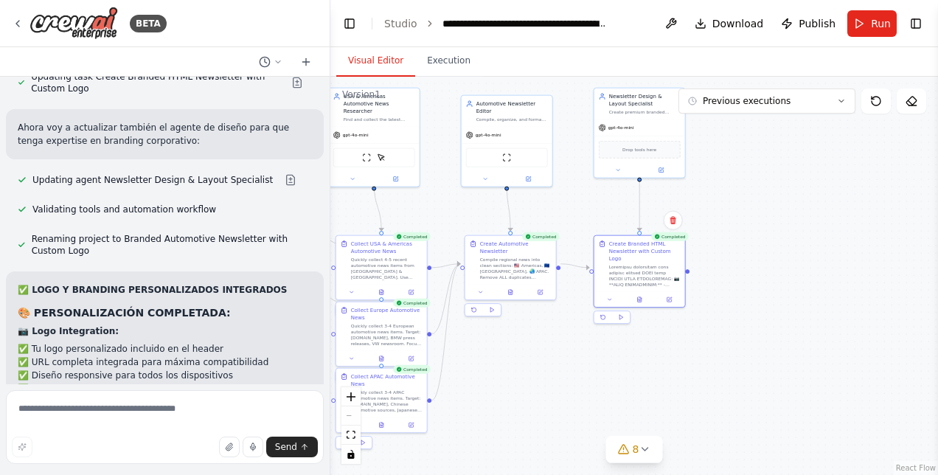
scroll to position [17587, 0]
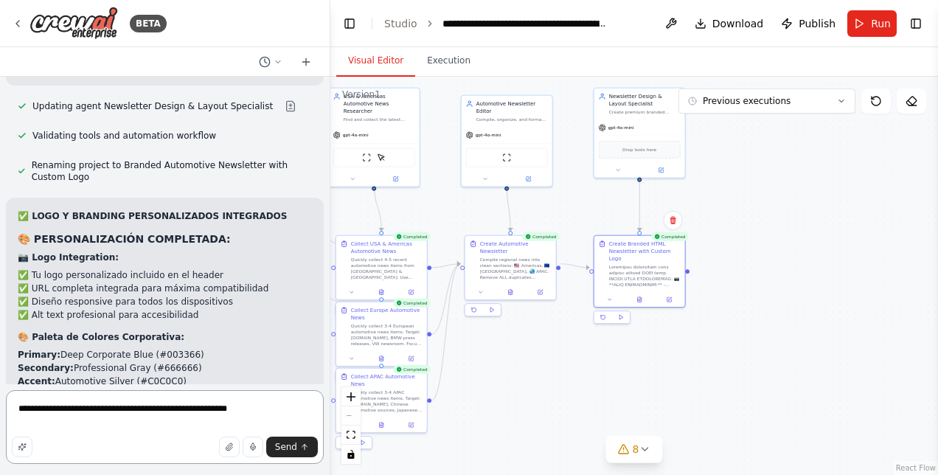
click at [236, 411] on textarea "**********" at bounding box center [165, 427] width 318 height 74
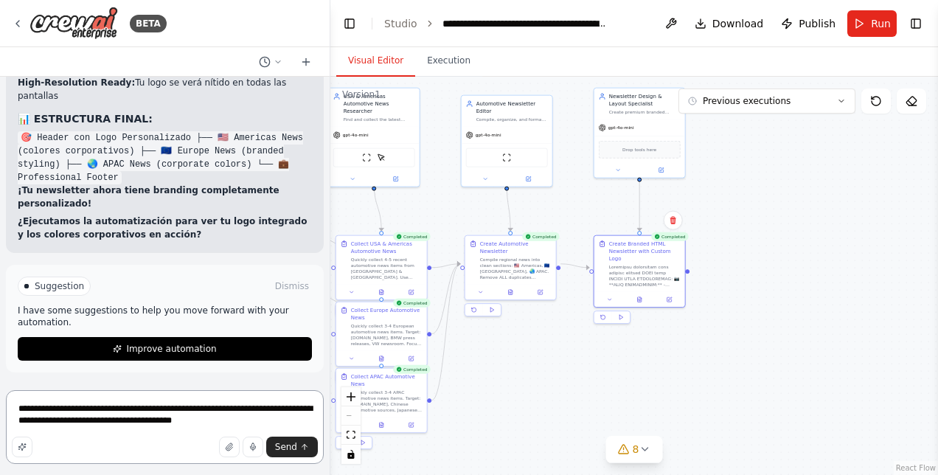
scroll to position [16378, 0]
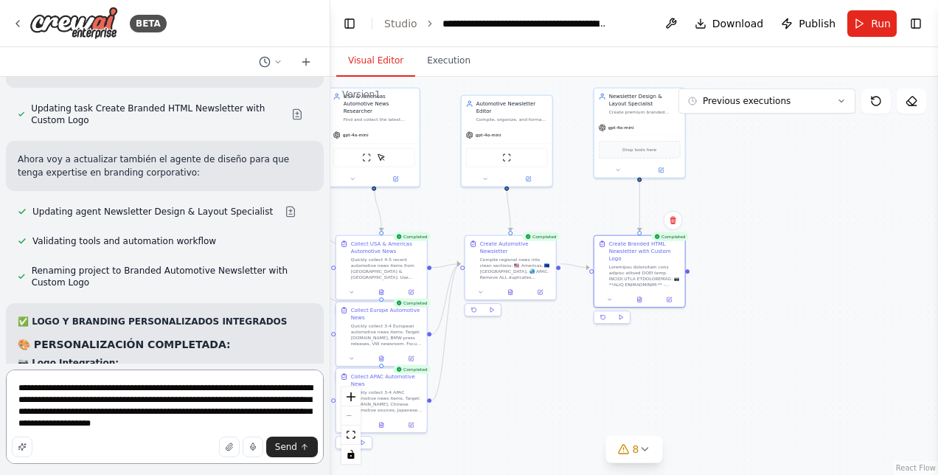
click at [95, 409] on textarea "**********" at bounding box center [165, 416] width 318 height 94
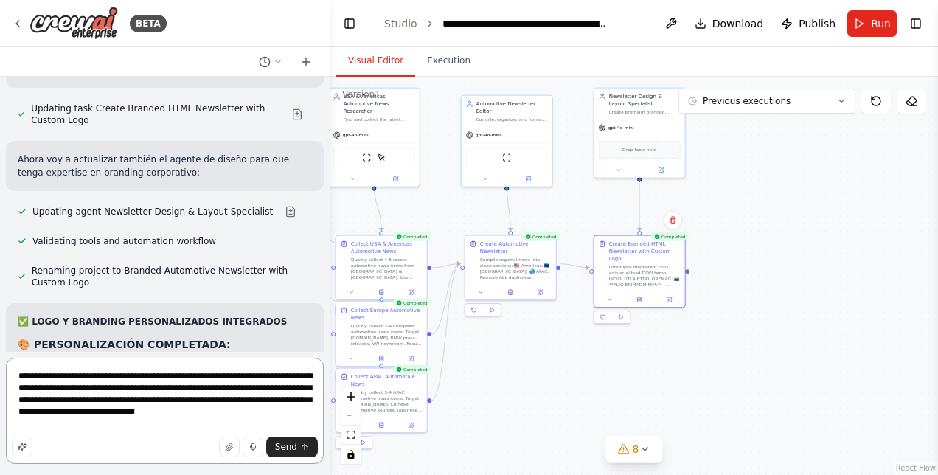
drag, startPoint x: 253, startPoint y: 408, endPoint x: 241, endPoint y: 411, distance: 12.2
click at [241, 411] on textarea "**********" at bounding box center [165, 410] width 318 height 106
click at [77, 423] on textarea "**********" at bounding box center [165, 410] width 318 height 106
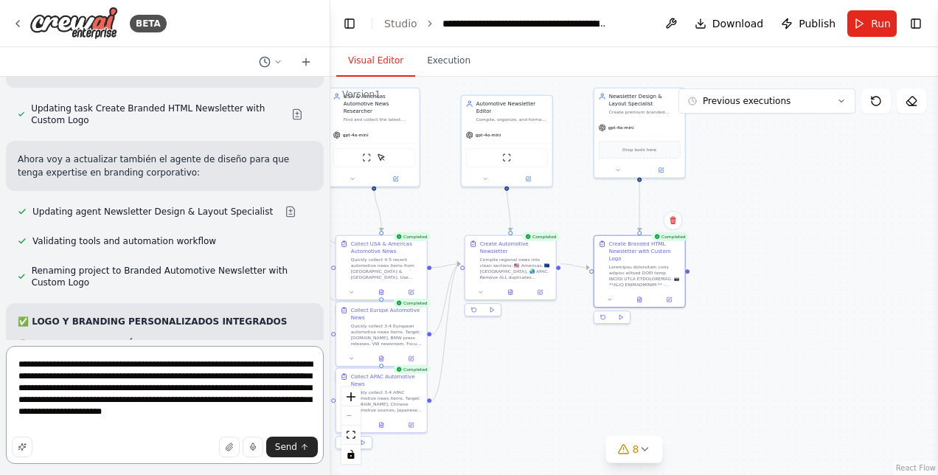
type textarea "**********"
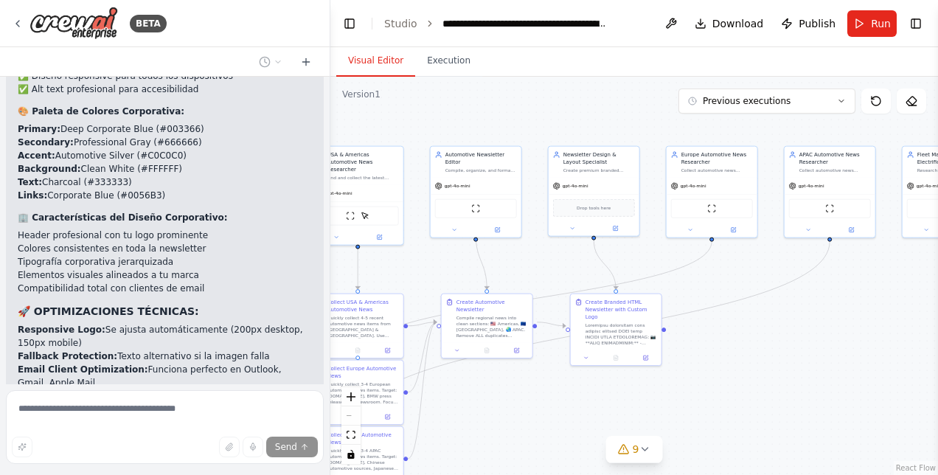
scroll to position [16722, 0]
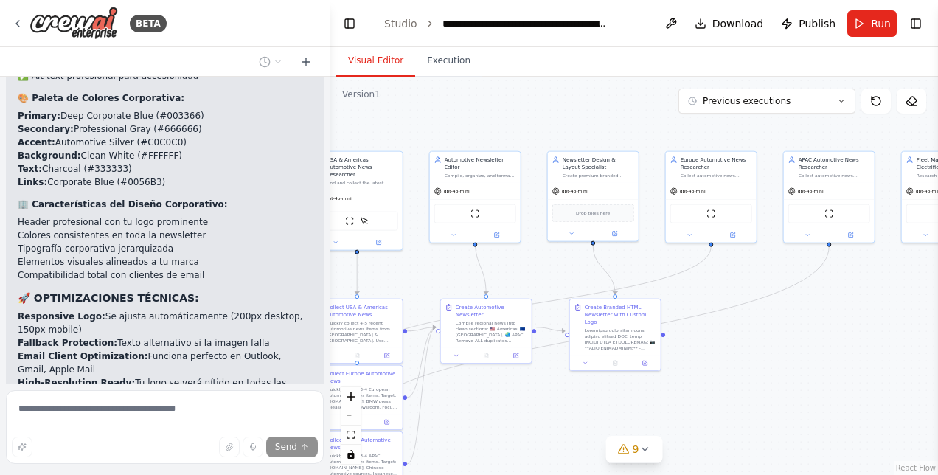
drag, startPoint x: 851, startPoint y: 266, endPoint x: 826, endPoint y: 329, distance: 67.9
click at [826, 329] on div ".deletable-edge-delete-btn { width: 20px; height: 20px; border: 0px solid #ffff…" at bounding box center [633, 276] width 607 height 398
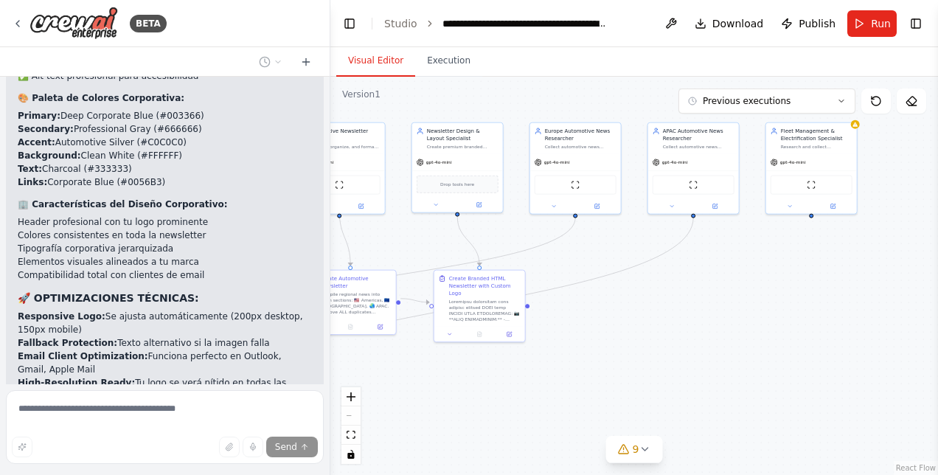
drag, startPoint x: 854, startPoint y: 359, endPoint x: 719, endPoint y: 330, distance: 138.6
click at [719, 330] on div ".deletable-edge-delete-btn { width: 20px; height: 20px; border: 0px solid #ffff…" at bounding box center [633, 276] width 607 height 398
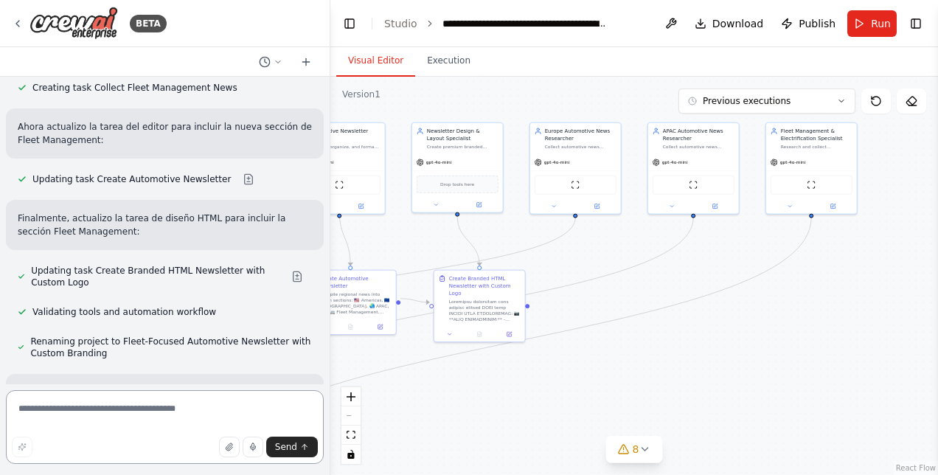
scroll to position [17663, 0]
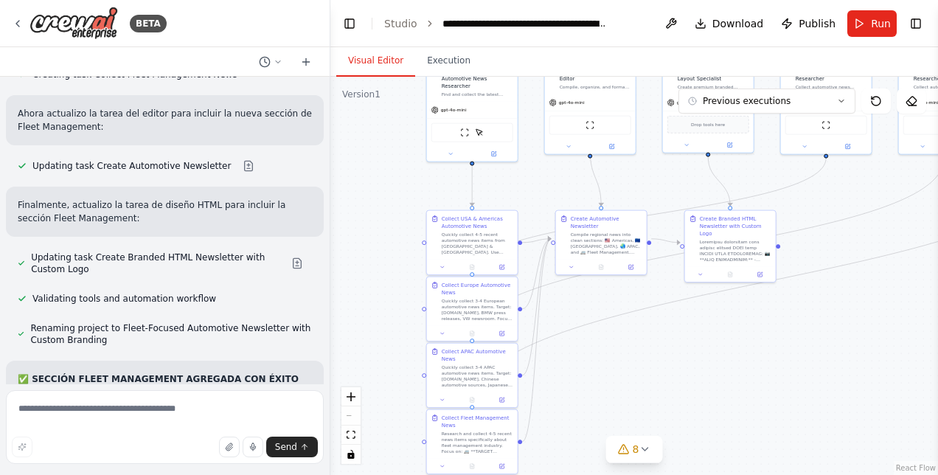
drag, startPoint x: 444, startPoint y: 397, endPoint x: 694, endPoint y: 338, distance: 257.6
click at [694, 338] on div ".deletable-edge-delete-btn { width: 20px; height: 20px; border: 0px solid #ffff…" at bounding box center [633, 276] width 607 height 398
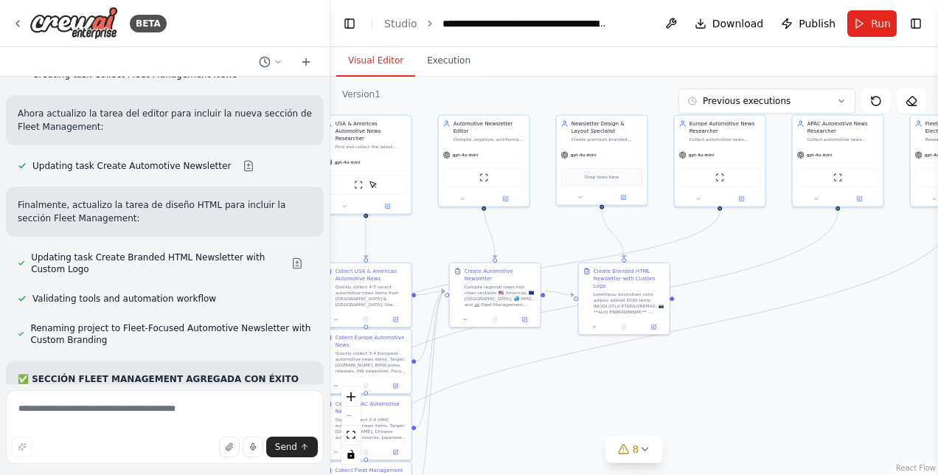
drag, startPoint x: 804, startPoint y: 357, endPoint x: 702, endPoint y: 352, distance: 102.6
click at [698, 403] on div ".deletable-edge-delete-btn { width: 20px; height: 20px; border: 0px solid #ffff…" at bounding box center [633, 276] width 607 height 398
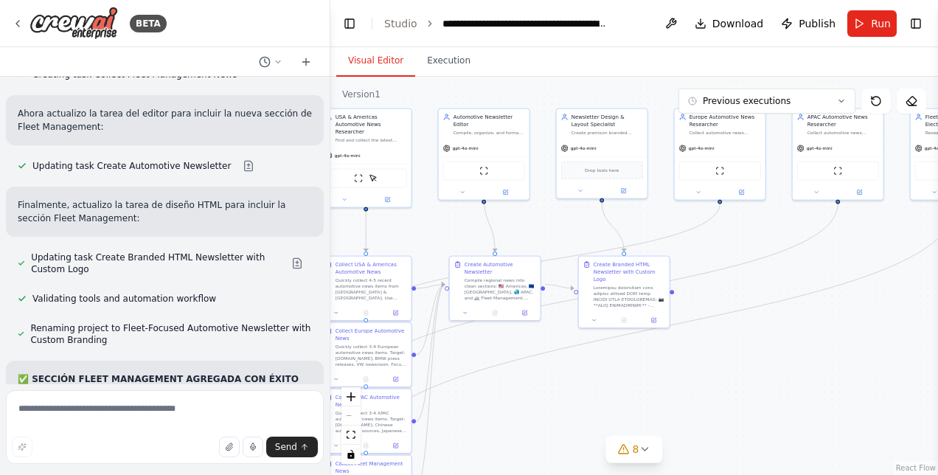
click at [702, 343] on div ".deletable-edge-delete-btn { width: 20px; height: 20px; border: 0px solid #ffff…" at bounding box center [633, 276] width 607 height 398
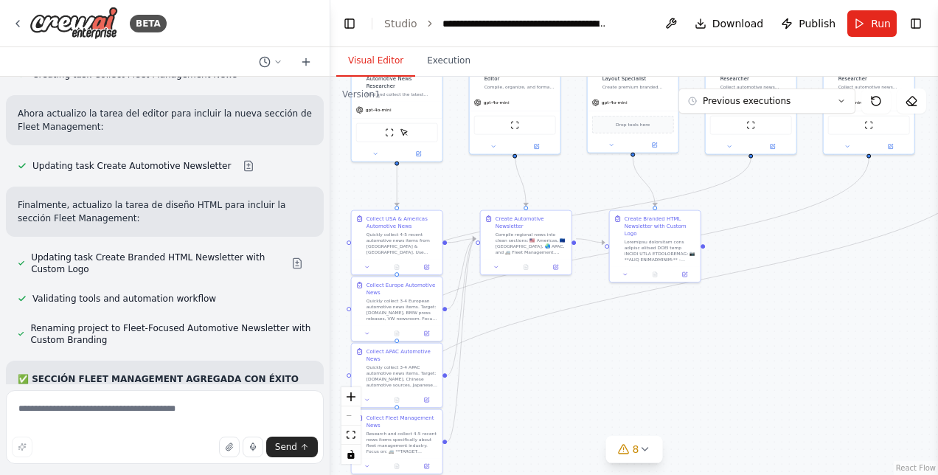
drag, startPoint x: 703, startPoint y: 394, endPoint x: 734, endPoint y: 348, distance: 55.2
click at [734, 348] on div ".deletable-edge-delete-btn { width: 20px; height: 20px; border: 0px solid #ffff…" at bounding box center [633, 276] width 607 height 398
click at [154, 416] on textarea at bounding box center [165, 427] width 318 height 74
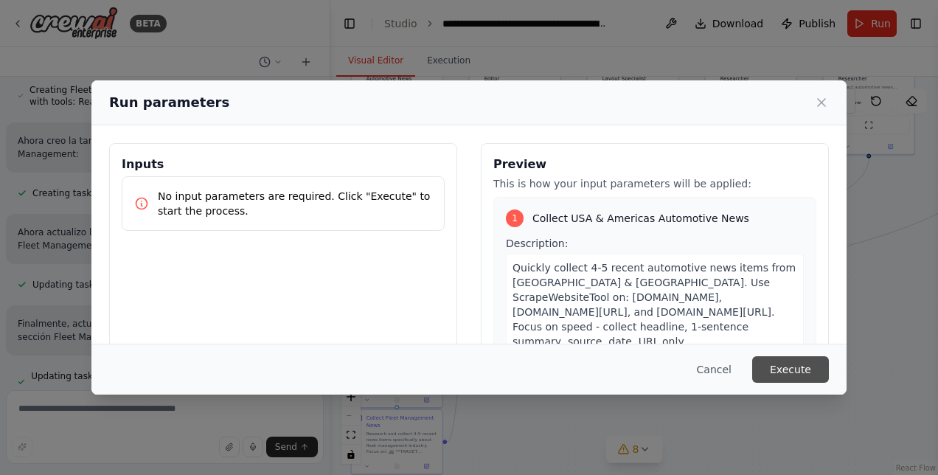
click at [806, 369] on button "Execute" at bounding box center [790, 369] width 77 height 27
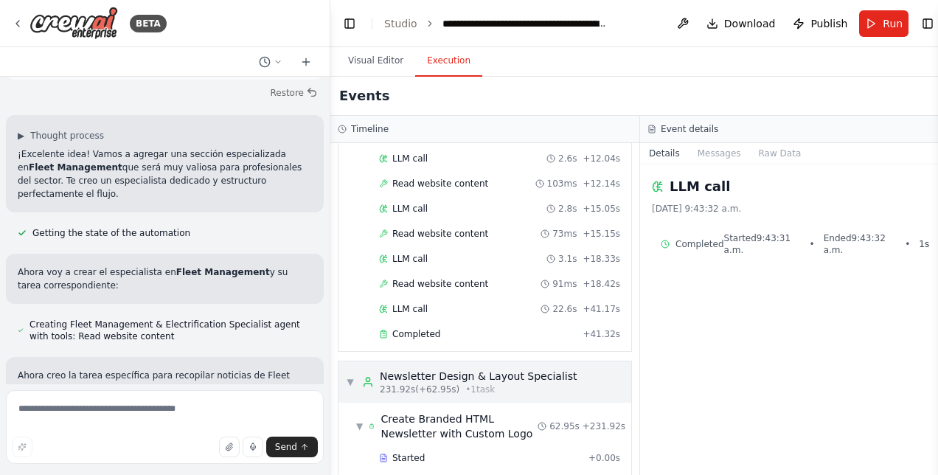
scroll to position [2233, 0]
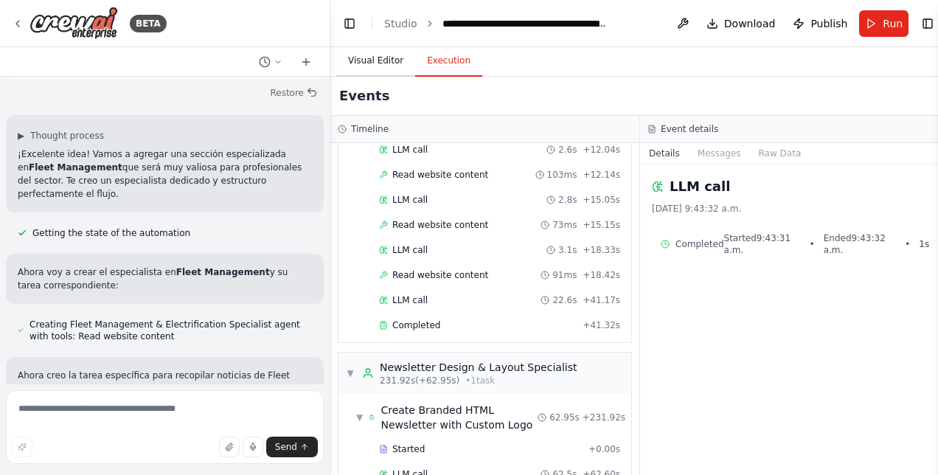
click at [364, 57] on button "Visual Editor" at bounding box center [375, 61] width 79 height 31
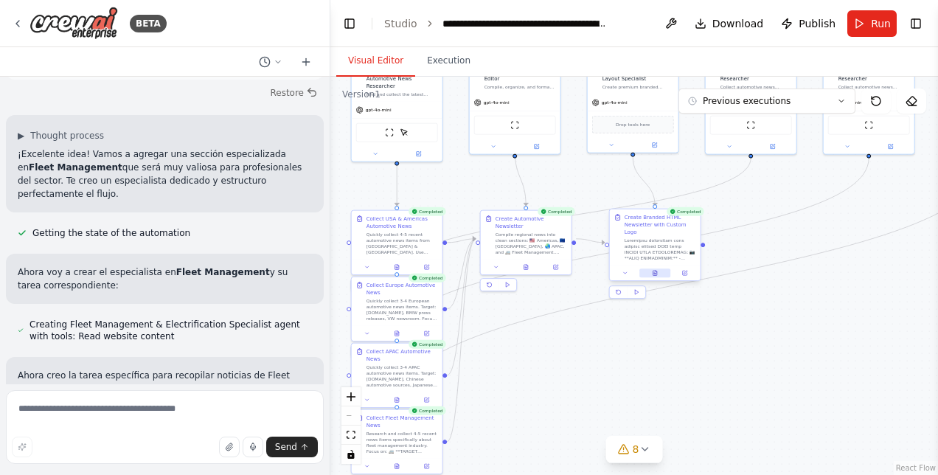
click at [657, 268] on button at bounding box center [654, 272] width 31 height 9
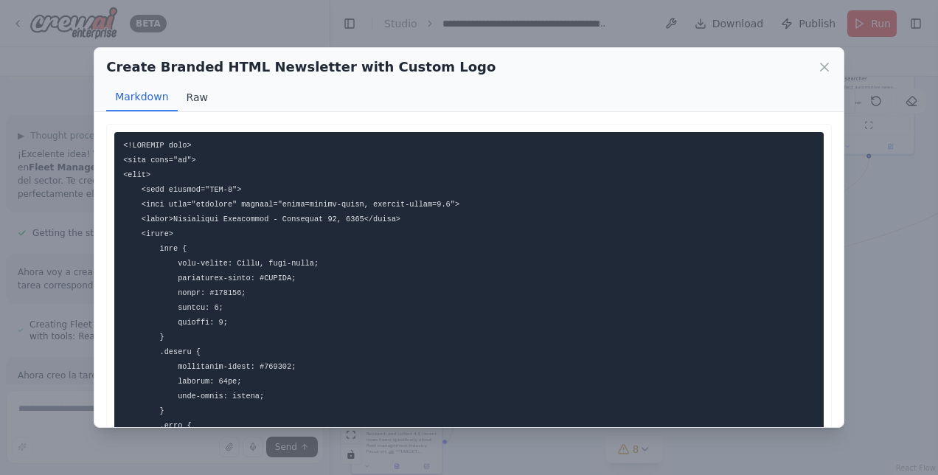
click at [189, 100] on button "Raw" at bounding box center [197, 97] width 39 height 28
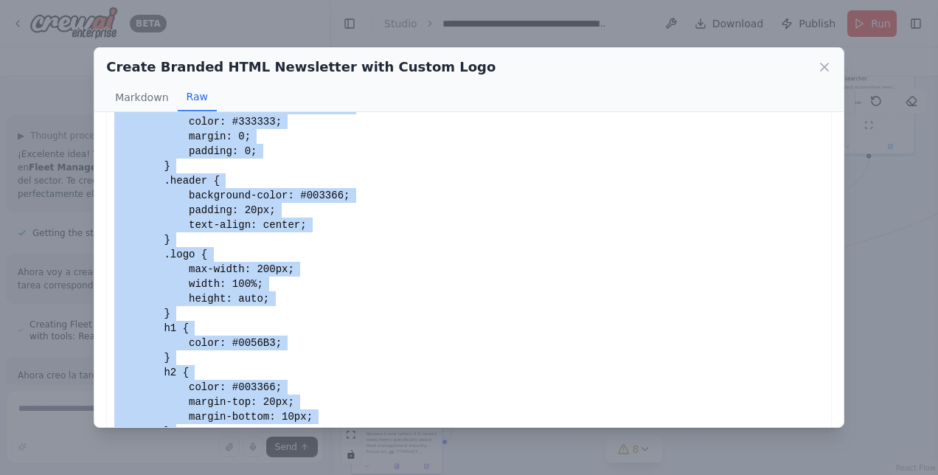
scroll to position [343, 0]
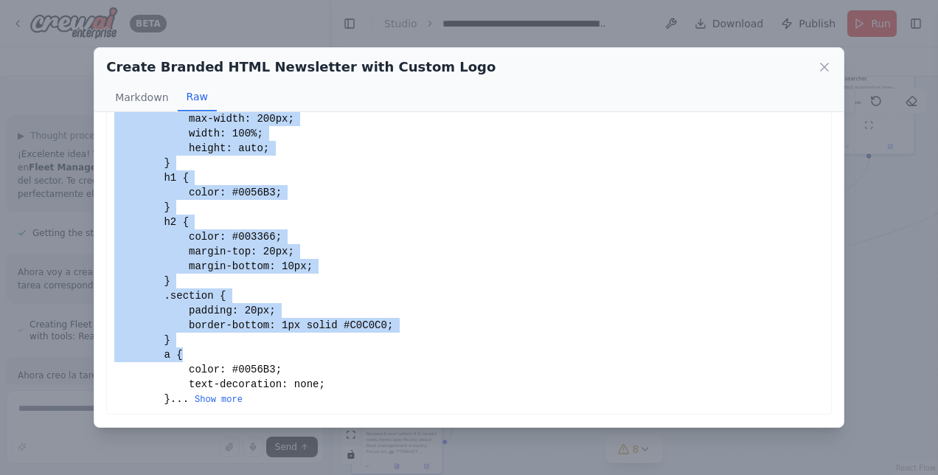
drag, startPoint x: 115, startPoint y: 134, endPoint x: 237, endPoint y: 318, distance: 221.2
click at [237, 318] on div "```html <!DOCTYPE html> <html lang="en"> <head> <meta charset="UTF-8"> <meta na…" at bounding box center [468, 104] width 709 height 604
drag, startPoint x: 237, startPoint y: 318, endPoint x: 216, endPoint y: 399, distance: 83.1
click at [216, 399] on button "Show more" at bounding box center [219, 400] width 48 height 12
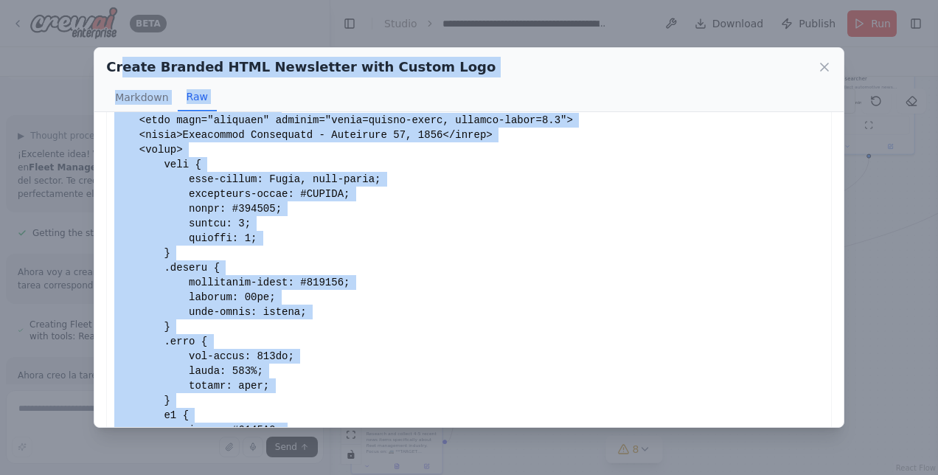
scroll to position [0, 0]
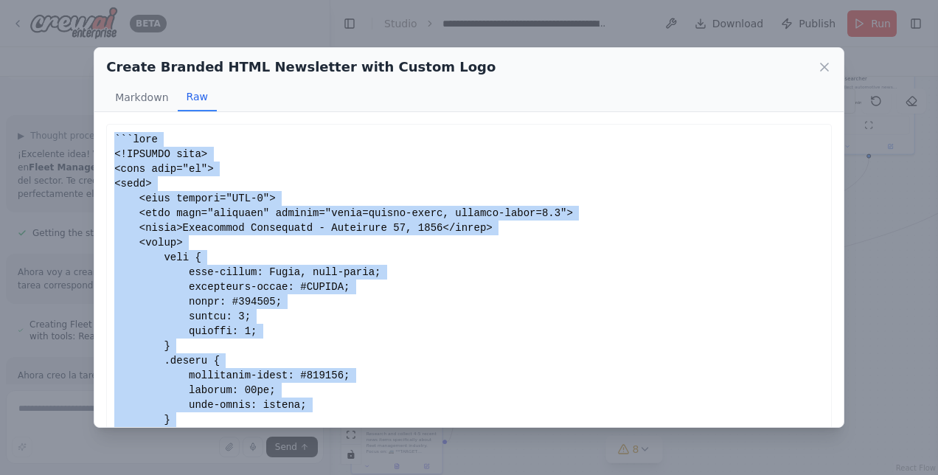
drag, startPoint x: 168, startPoint y: 310, endPoint x: 105, endPoint y: 140, distance: 181.7
click at [105, 140] on div "This HTML email newsletter features a custom logo prominently displayed in the …" at bounding box center [468, 269] width 749 height 314
copy div "```html <!DOCTYPE html> <html lang="en"> <head> <meta charset="UTF-8"> <meta na…"
click at [826, 65] on icon at bounding box center [823, 66] width 7 height 7
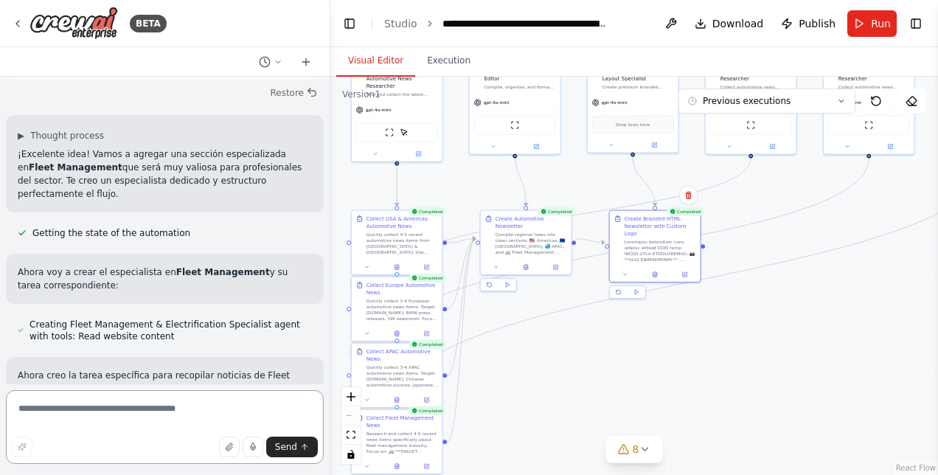
click at [156, 415] on textarea at bounding box center [165, 427] width 318 height 74
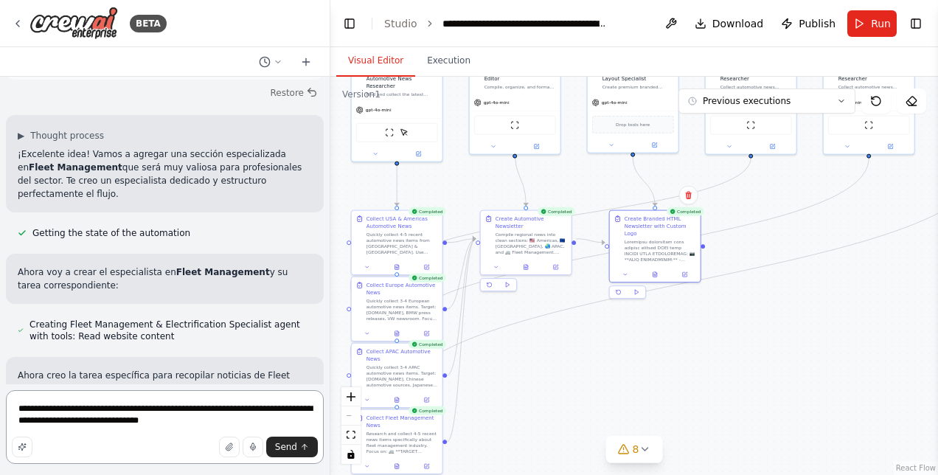
click at [207, 422] on textarea "**********" at bounding box center [165, 427] width 318 height 74
type textarea "**********"
click at [183, 423] on textarea "**********" at bounding box center [165, 427] width 318 height 74
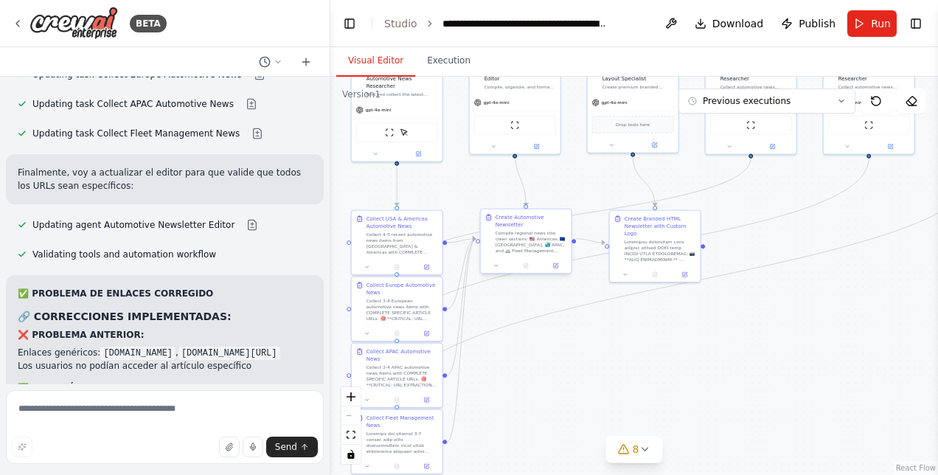
scroll to position [19145, 0]
